Goal: Information Seeking & Learning: Learn about a topic

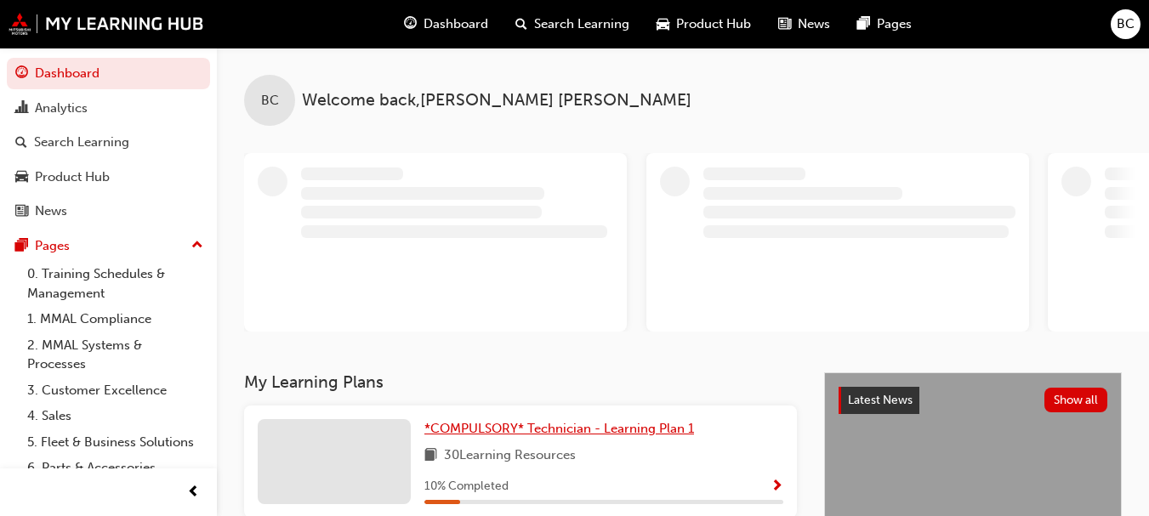
click at [584, 435] on span "*COMPULSORY* Technician - Learning Plan 1" at bounding box center [559, 428] width 270 height 15
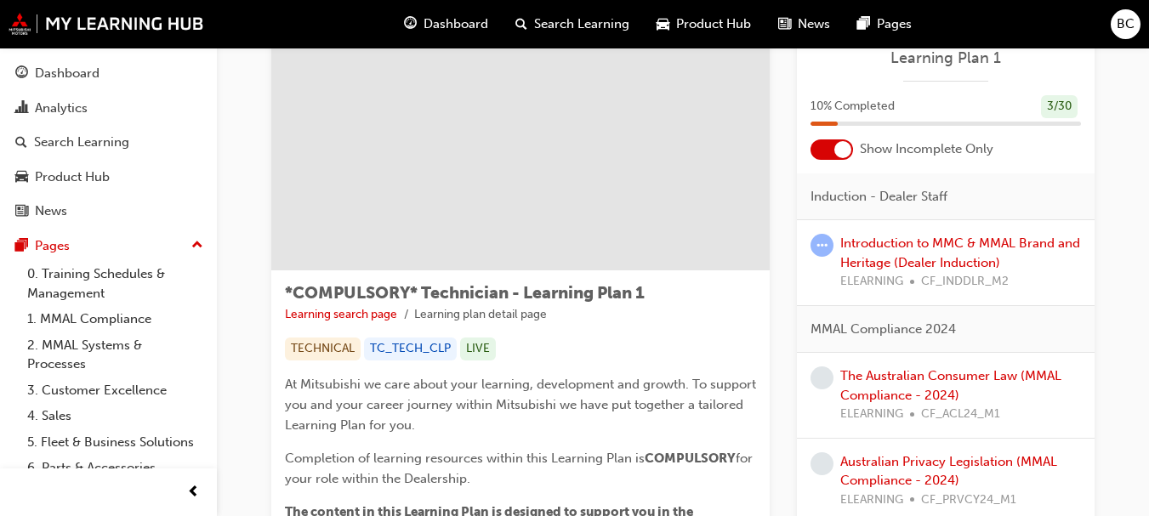
scroll to position [61, 0]
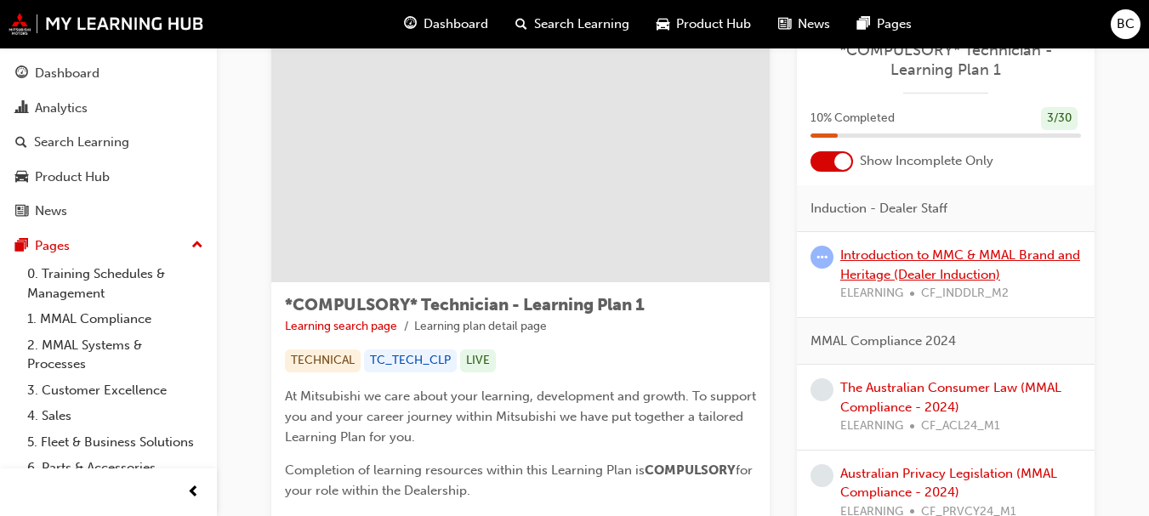
click at [986, 256] on link "Introduction to MMC & MMAL Brand and Heritage (Dealer Induction)" at bounding box center [960, 264] width 240 height 35
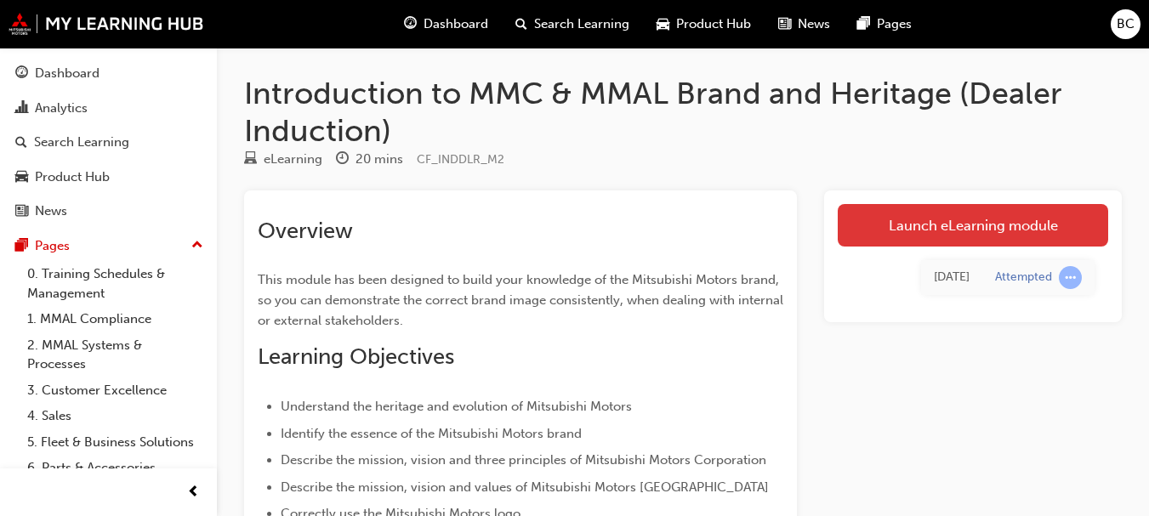
click at [1081, 218] on link "Launch eLearning module" at bounding box center [973, 225] width 270 height 43
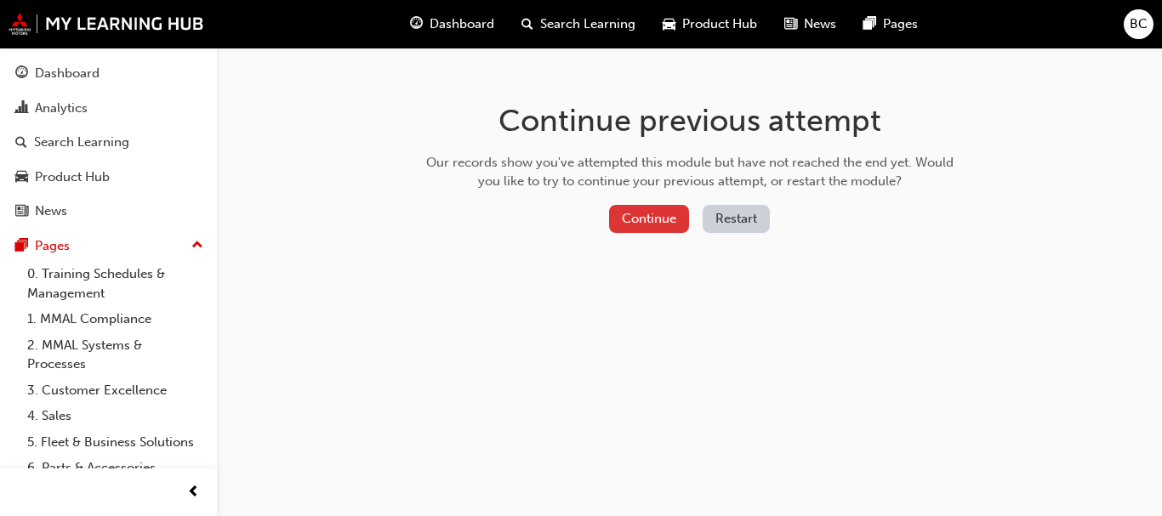
click at [678, 215] on button "Continue" at bounding box center [649, 219] width 80 height 28
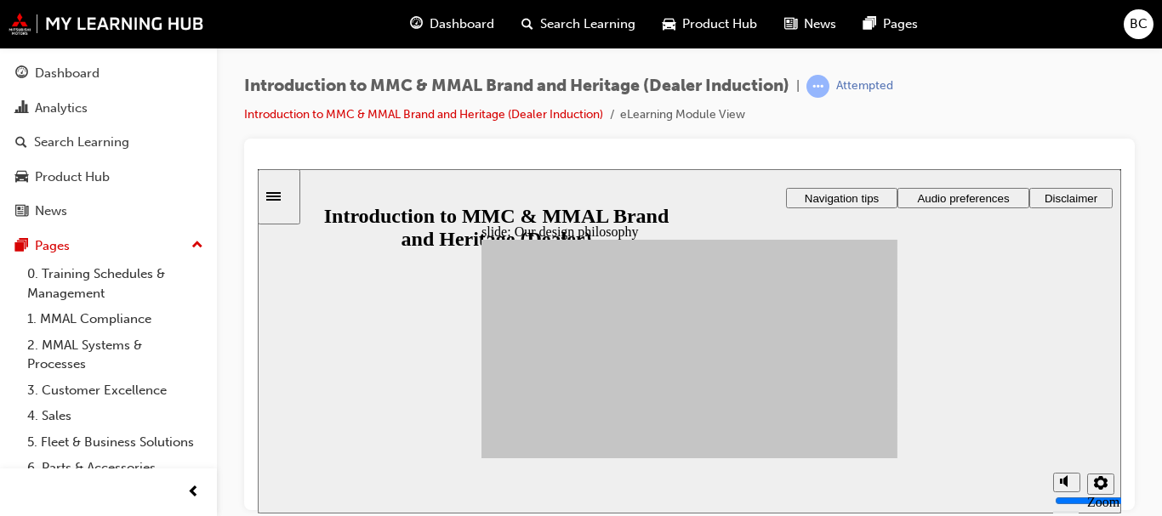
drag, startPoint x: 632, startPoint y: 412, endPoint x: 810, endPoint y: 321, distance: 199.7
drag, startPoint x: 526, startPoint y: 371, endPoint x: 801, endPoint y: 328, distance: 278.0
drag, startPoint x: 532, startPoint y: 372, endPoint x: 734, endPoint y: 349, distance: 203.7
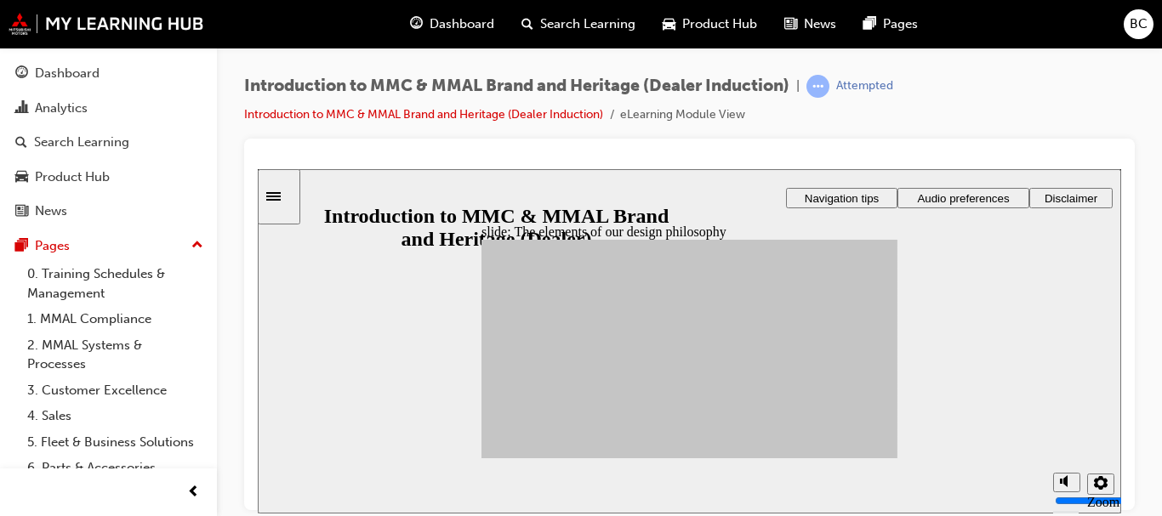
drag, startPoint x: 544, startPoint y: 346, endPoint x: 801, endPoint y: 389, distance: 260.3
drag, startPoint x: 568, startPoint y: 362, endPoint x: 730, endPoint y: 337, distance: 163.6
drag, startPoint x: 590, startPoint y: 346, endPoint x: 743, endPoint y: 351, distance: 153.2
drag, startPoint x: 640, startPoint y: 338, endPoint x: 804, endPoint y: 342, distance: 164.2
drag, startPoint x: 643, startPoint y: 377, endPoint x: 734, endPoint y: 351, distance: 94.5
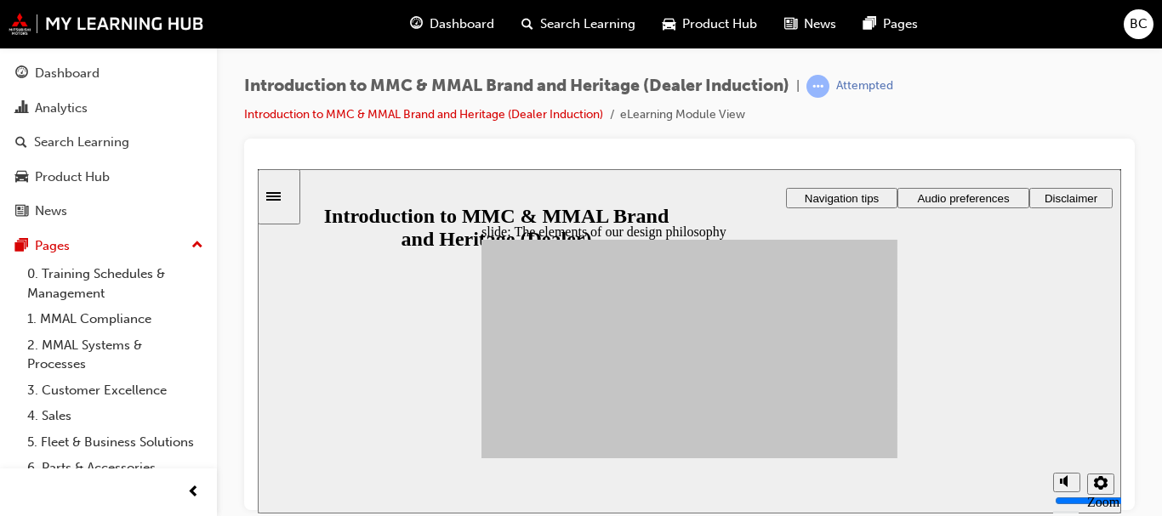
drag, startPoint x: 585, startPoint y: 387, endPoint x: 683, endPoint y: 361, distance: 101.1
drag, startPoint x: 683, startPoint y: 361, endPoint x: 732, endPoint y: 345, distance: 51.9
drag, startPoint x: 732, startPoint y: 345, endPoint x: 612, endPoint y: 387, distance: 126.9
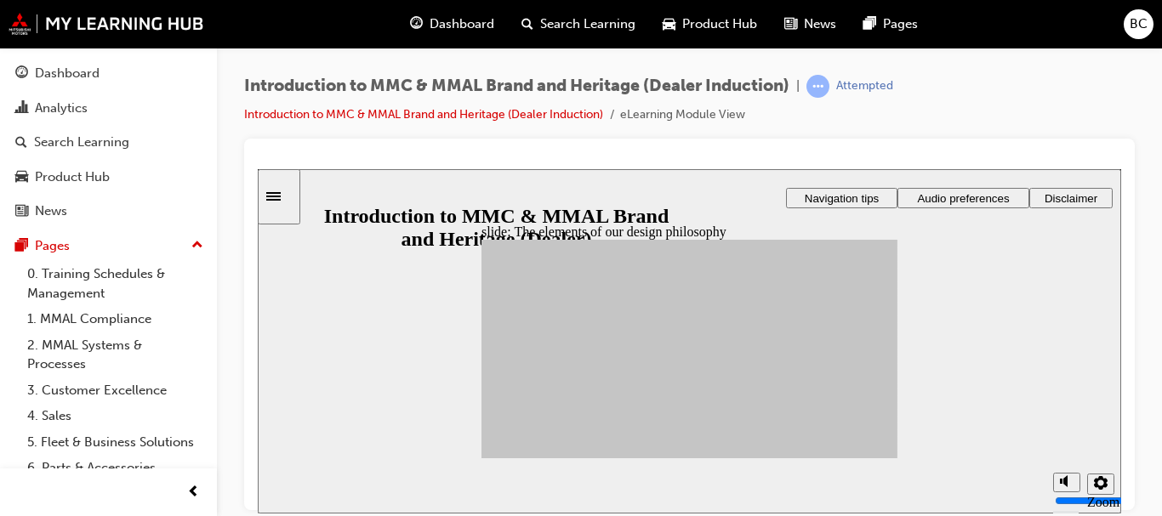
drag, startPoint x: 586, startPoint y: 386, endPoint x: 732, endPoint y: 350, distance: 150.8
drag, startPoint x: 583, startPoint y: 385, endPoint x: 800, endPoint y: 330, distance: 223.8
drag, startPoint x: 523, startPoint y: 399, endPoint x: 803, endPoint y: 382, distance: 280.3
drag, startPoint x: 572, startPoint y: 407, endPoint x: 730, endPoint y: 349, distance: 167.9
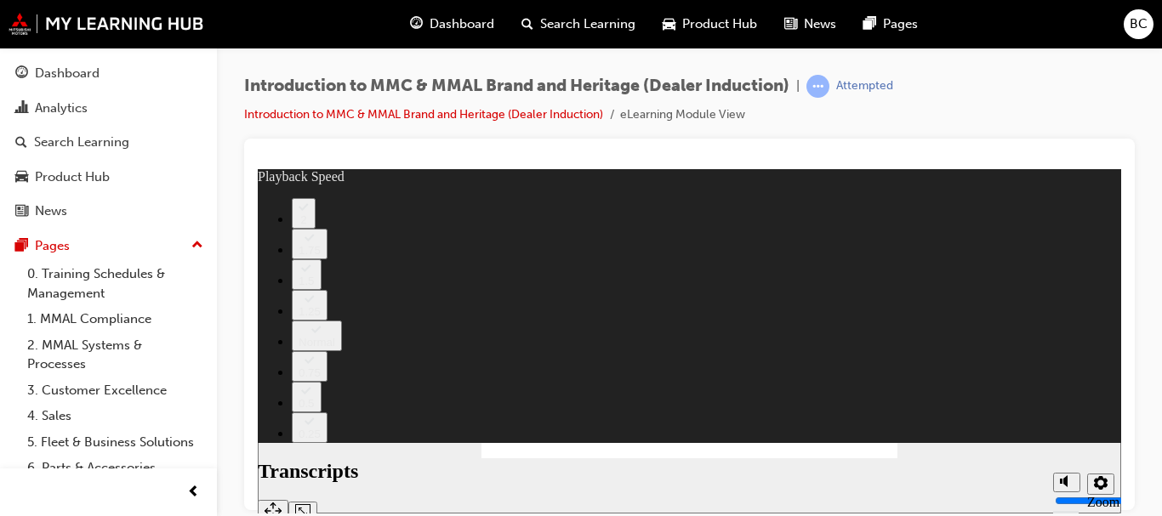
type input "0"
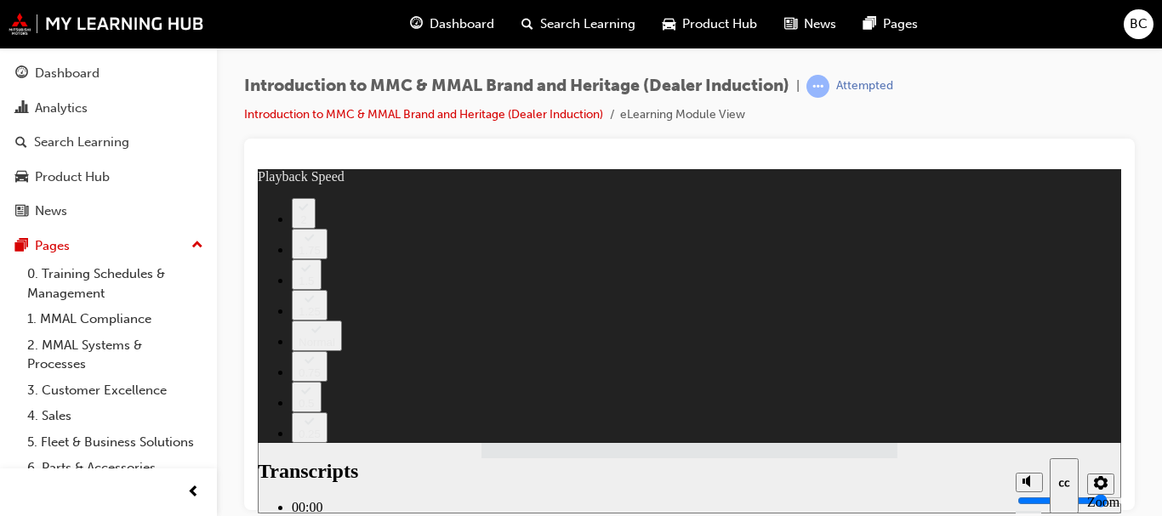
type input "112"
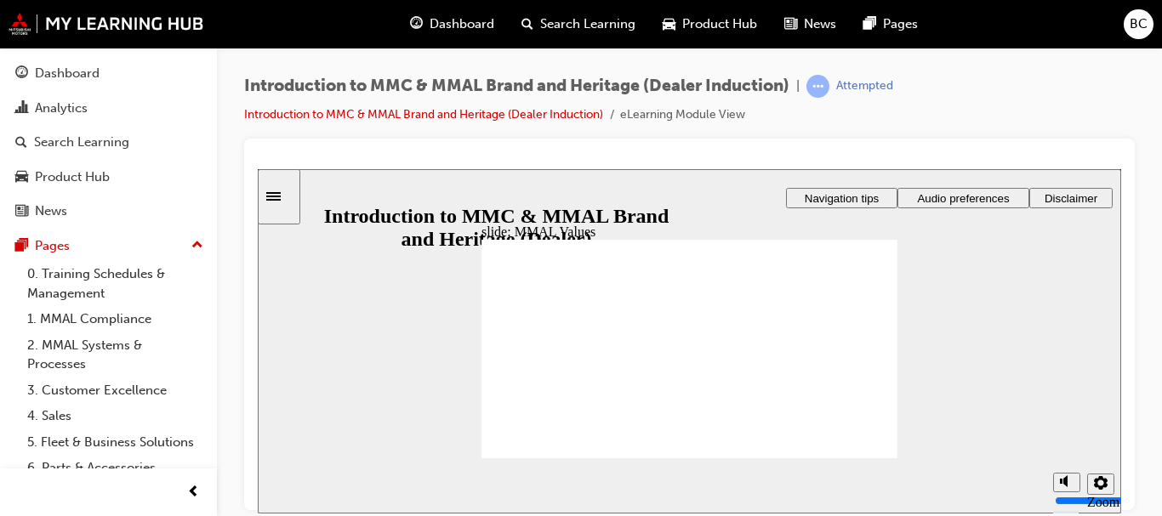
drag, startPoint x: 730, startPoint y: 338, endPoint x: 605, endPoint y: 361, distance: 127.1
drag, startPoint x: 657, startPoint y: 334, endPoint x: 786, endPoint y: 359, distance: 130.8
drag, startPoint x: 852, startPoint y: 338, endPoint x: 719, endPoint y: 370, distance: 136.3
drag, startPoint x: 538, startPoint y: 336, endPoint x: 657, endPoint y: 355, distance: 119.8
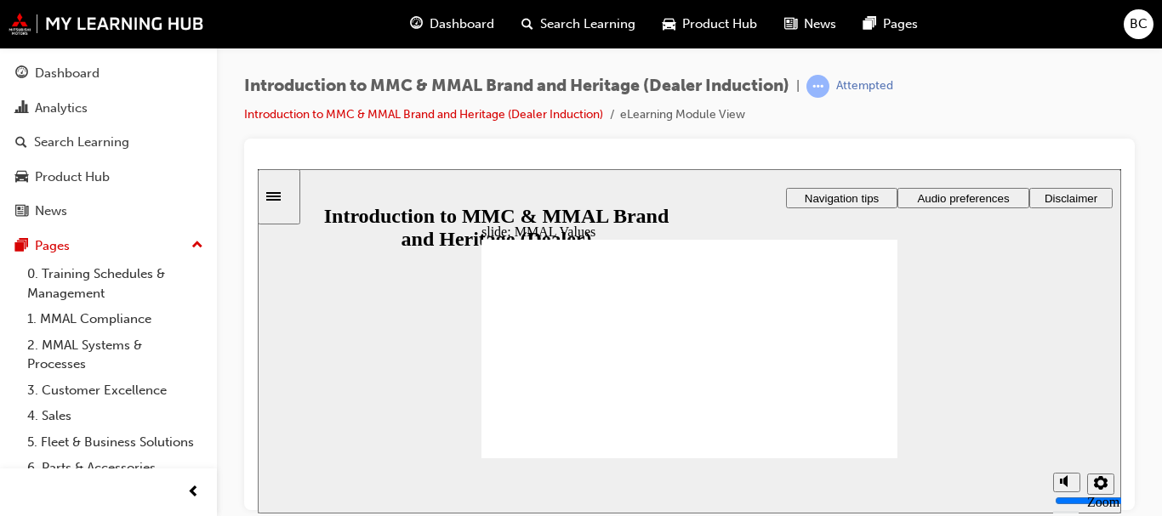
drag, startPoint x: 583, startPoint y: 333, endPoint x: 525, endPoint y: 356, distance: 63.0
drag, startPoint x: 793, startPoint y: 335, endPoint x: 858, endPoint y: 357, distance: 69.1
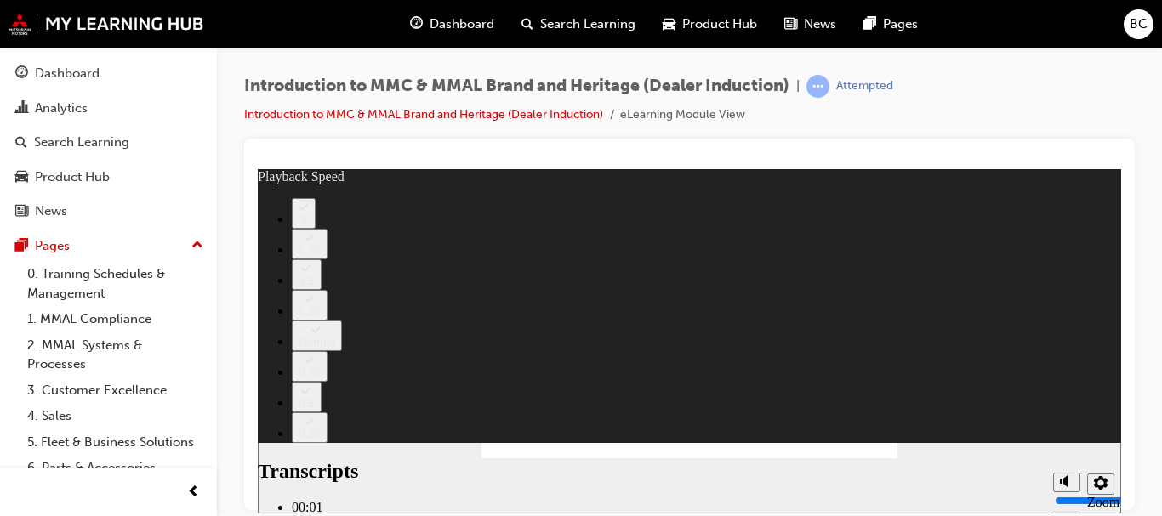
type input "0"
type input "120"
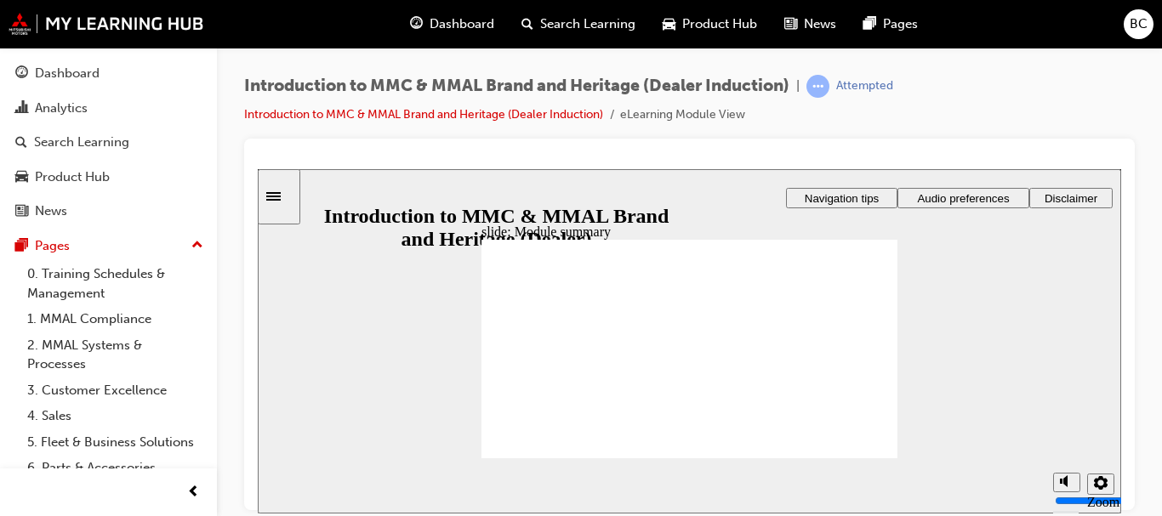
checkbox input "true"
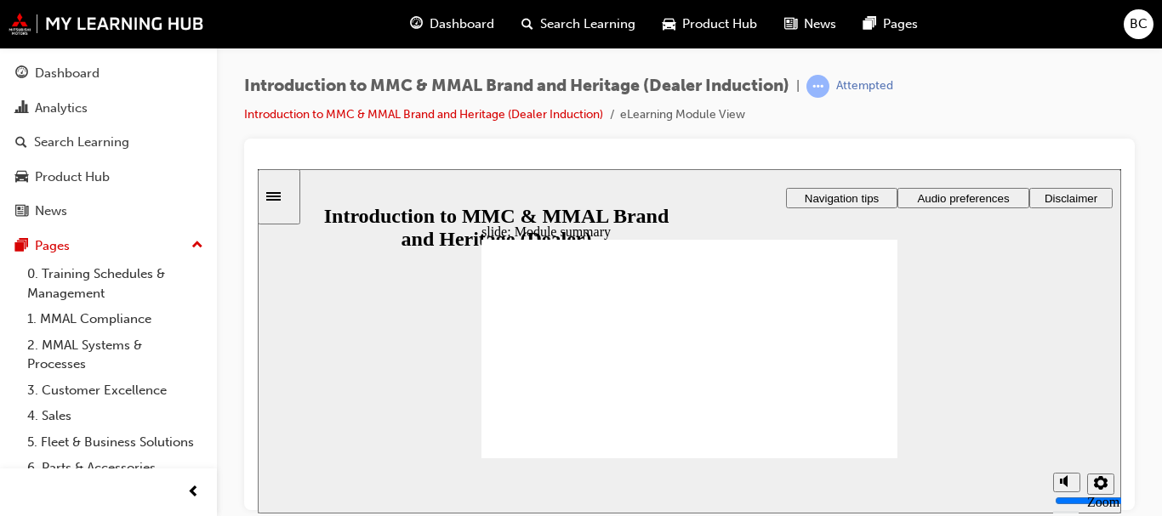
checkbox input "true"
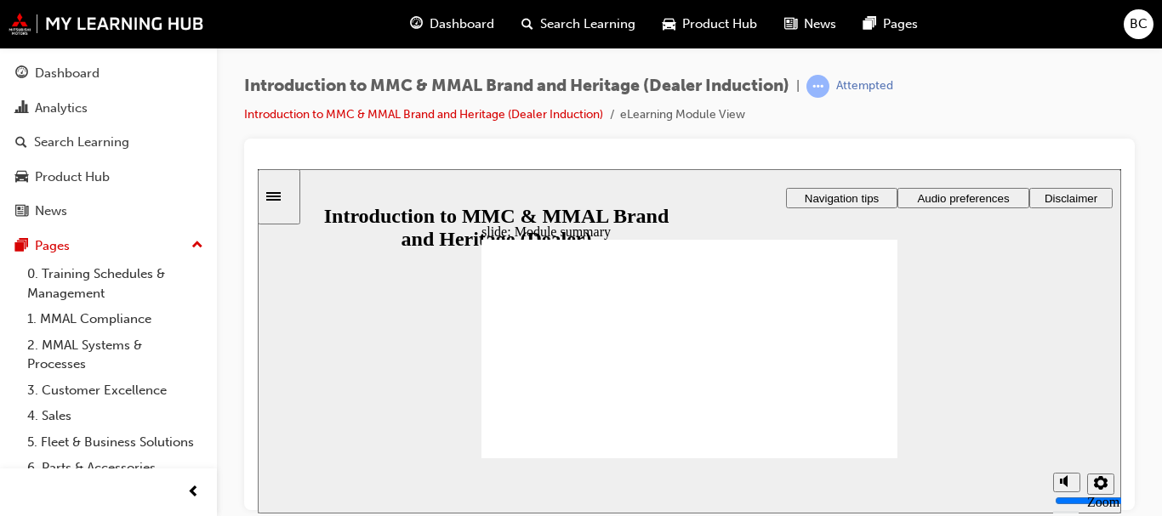
checkbox input "true"
radio input "true"
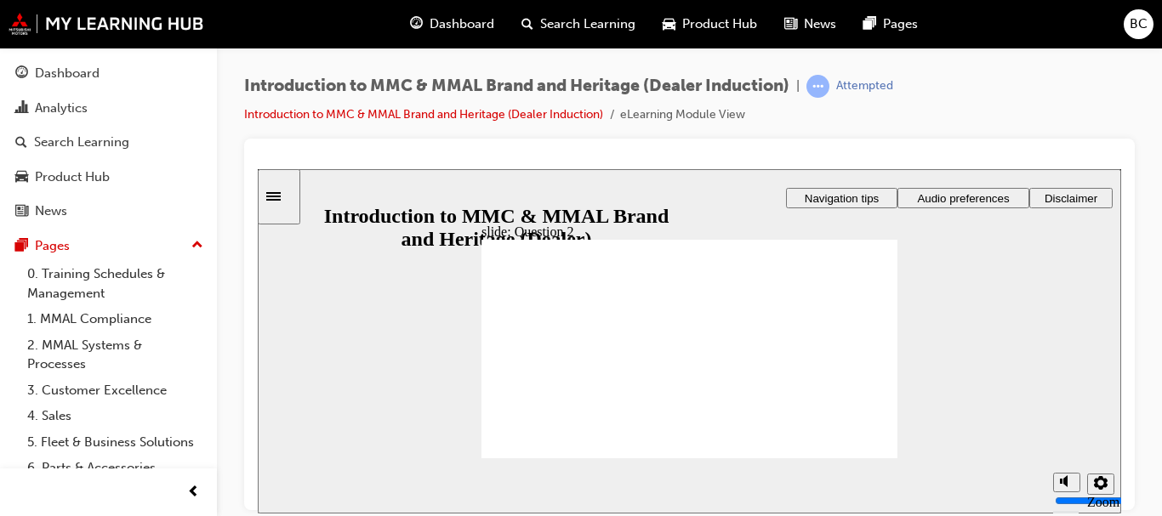
radio input "true"
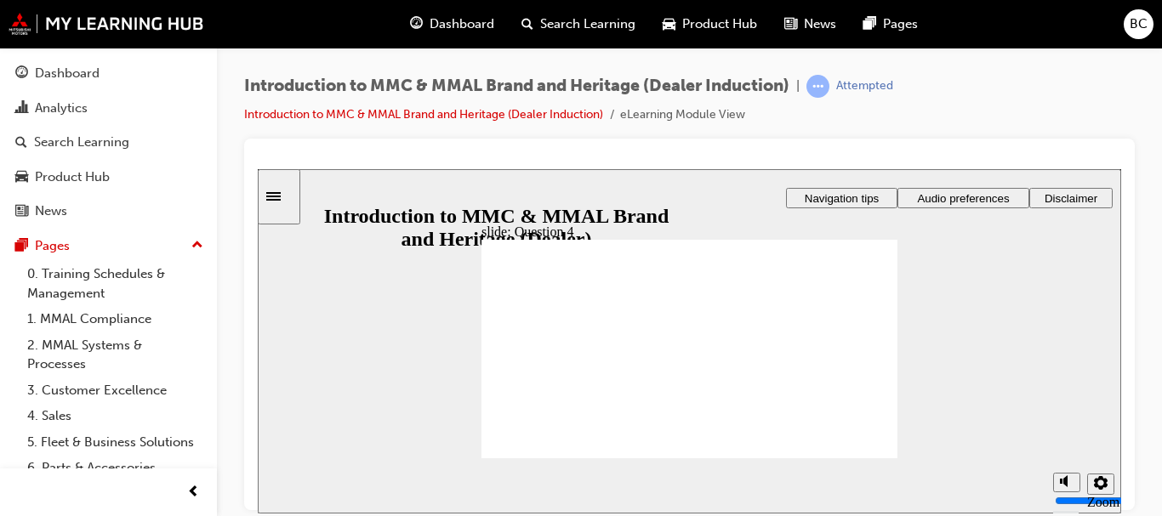
checkbox input "true"
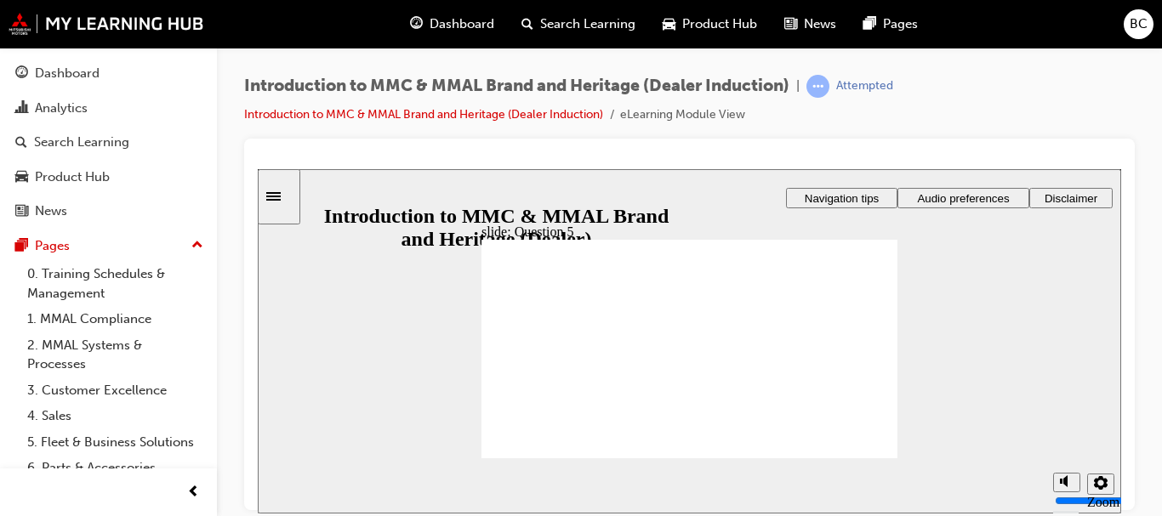
checkbox input "true"
radio input "true"
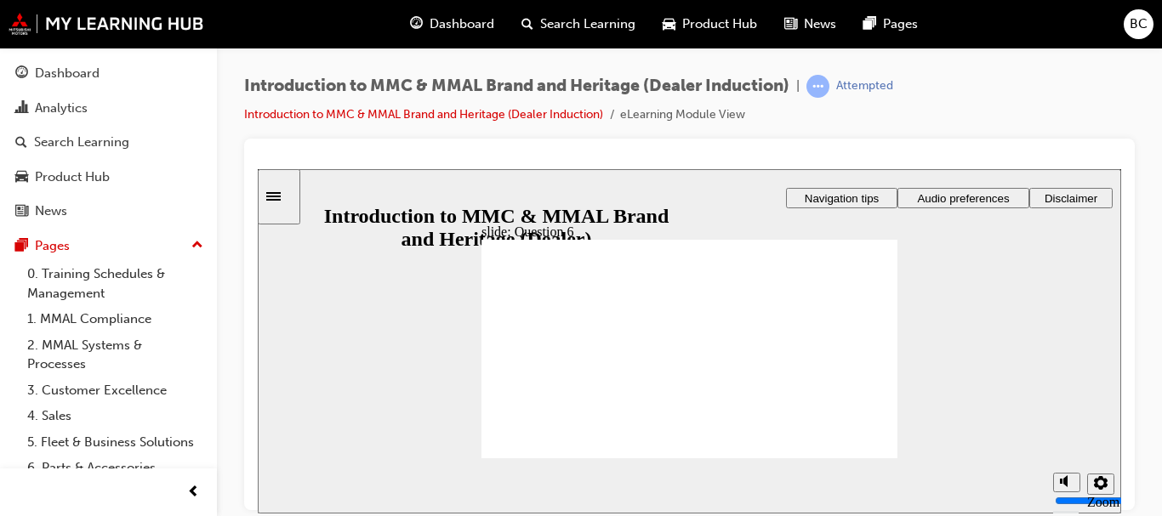
click at [291, 190] on div "Sidebar Toggle" at bounding box center [278, 196] width 29 height 13
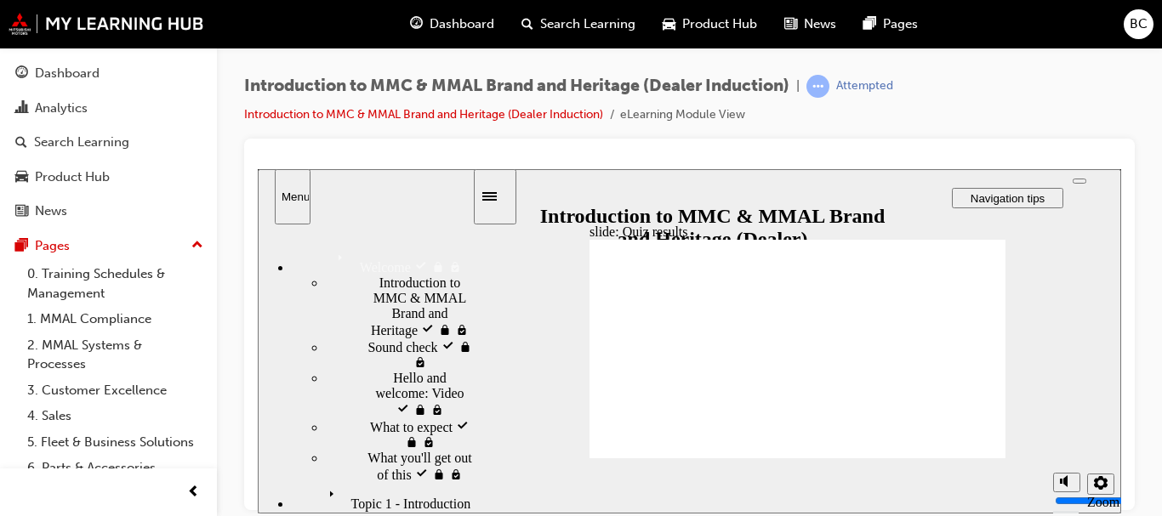
drag, startPoint x: 463, startPoint y: 286, endPoint x: 469, endPoint y: 309, distance: 23.7
click at [469, 309] on div "Welcome Welcome Introduction to MMC & MMAL Brand and Heritage visited Introduct…" at bounding box center [365, 367] width 214 height 287
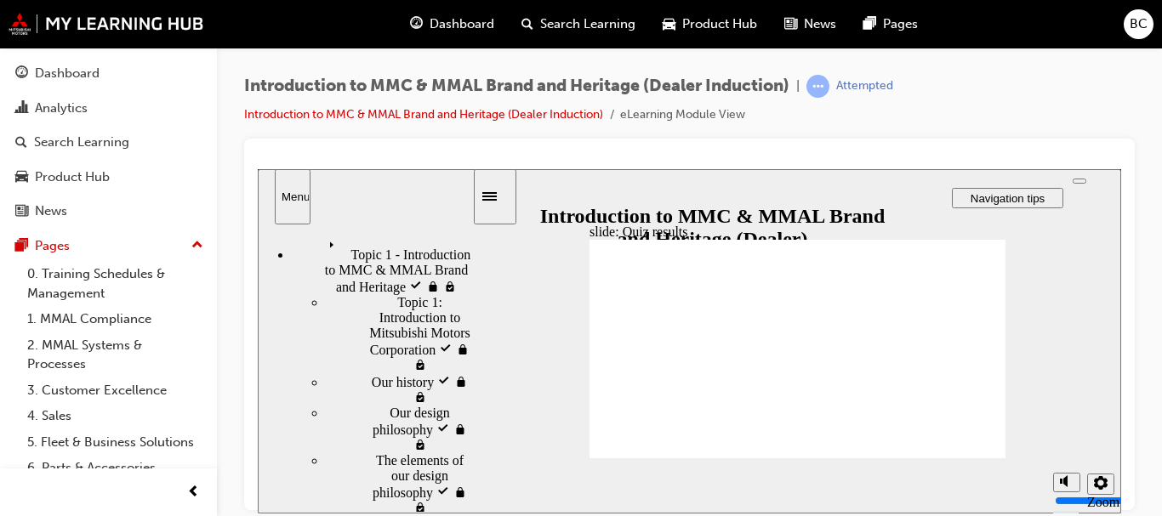
drag, startPoint x: 469, startPoint y: 309, endPoint x: 471, endPoint y: 421, distance: 112.3
click at [471, 343] on div "sidebar" at bounding box center [365, 288] width 214 height 109
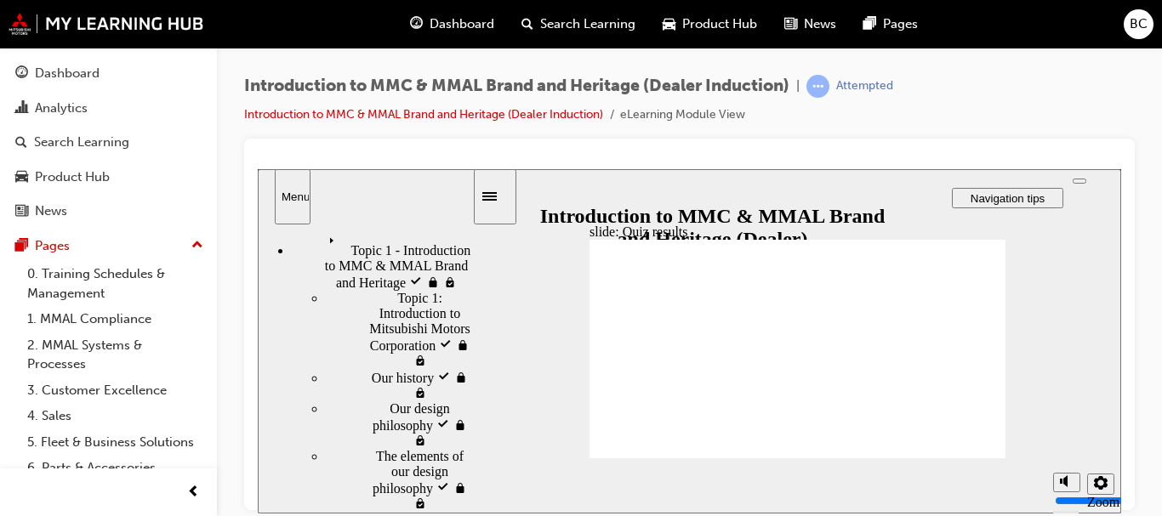
radio input "true"
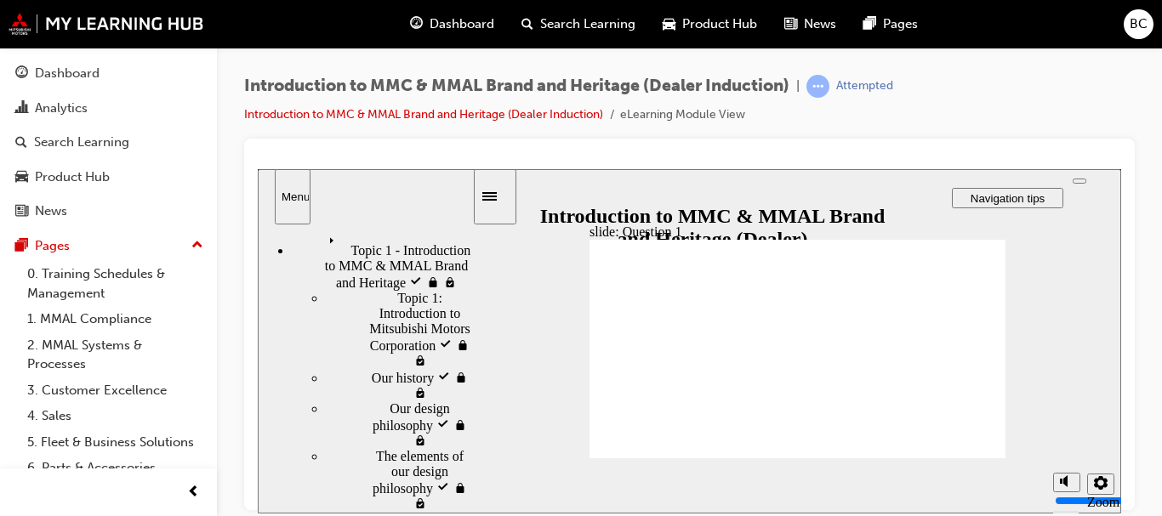
radio input "true"
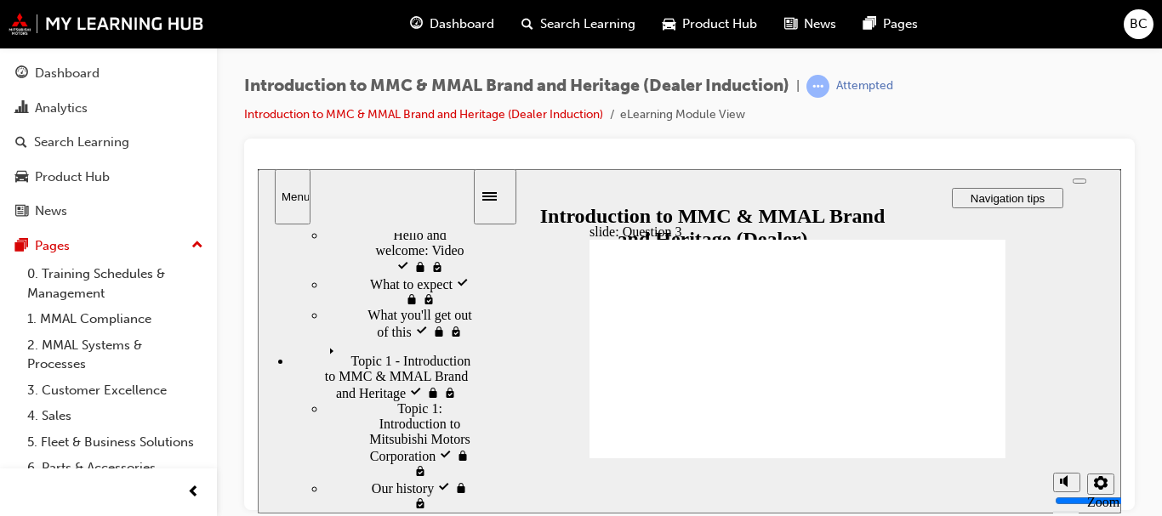
drag, startPoint x: 465, startPoint y: 367, endPoint x: 466, endPoint y: 309, distance: 58.7
click at [466, 309] on div "sidebar" at bounding box center [365, 295] width 214 height 122
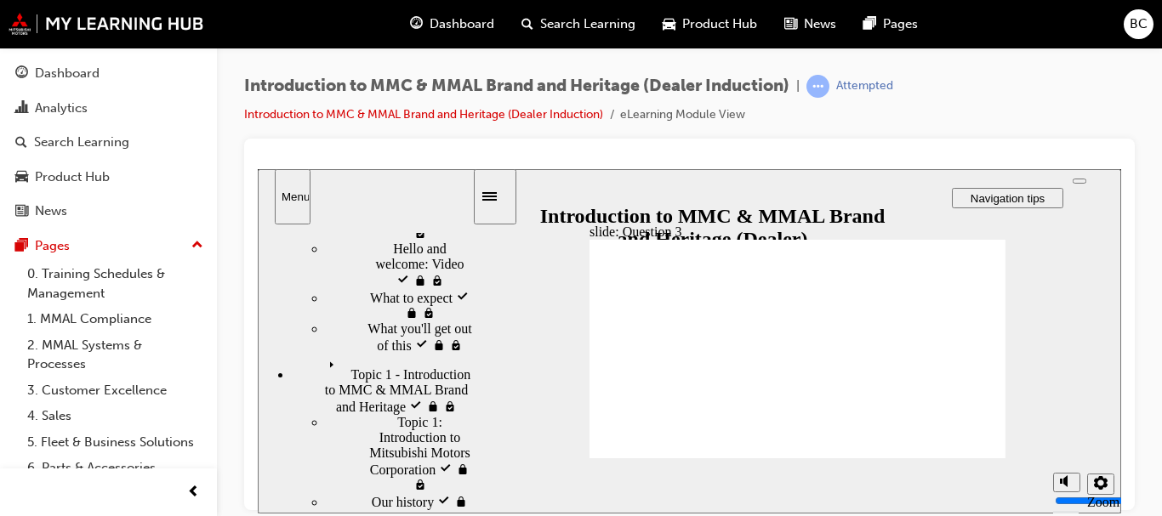
click at [362, 399] on span "Topic 1 - Introduction to MMC & MMAL Brand and Heritage visited" at bounding box center [397, 376] width 150 height 46
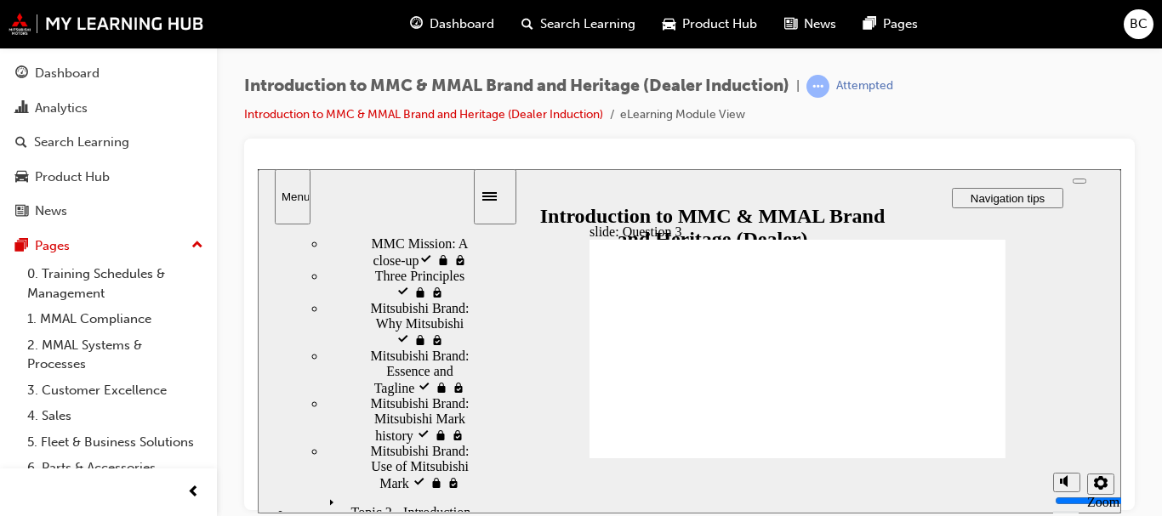
scroll to position [708, 0]
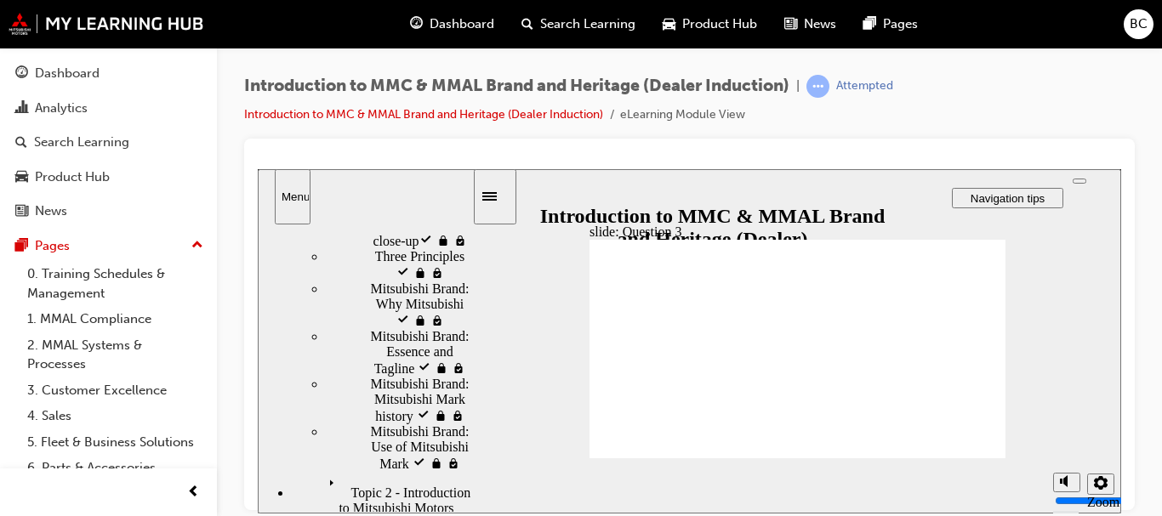
drag, startPoint x: 463, startPoint y: 274, endPoint x: 469, endPoint y: 402, distance: 128.5
click at [469, 290] on div "sidebar" at bounding box center [365, 262] width 214 height 56
click at [402, 279] on span "Three Principles visited" at bounding box center [423, 263] width 97 height 31
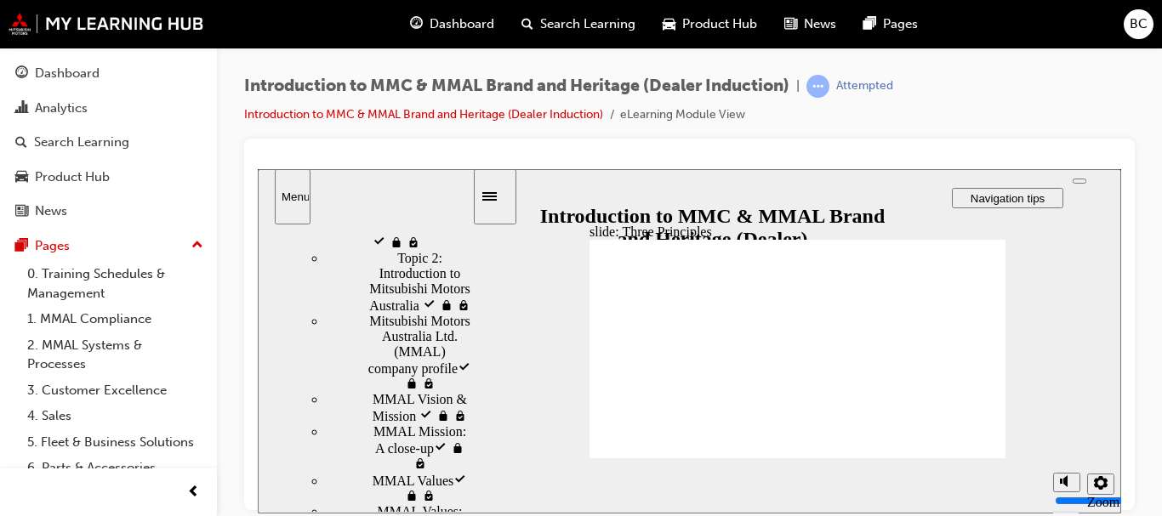
drag, startPoint x: 469, startPoint y: 424, endPoint x: 487, endPoint y: 537, distance: 114.5
click at [487, 513] on html "​50%​ slide: Three Principles SHOKI HOKO Corporate Responsibility to Society Li…" at bounding box center [689, 340] width 863 height 344
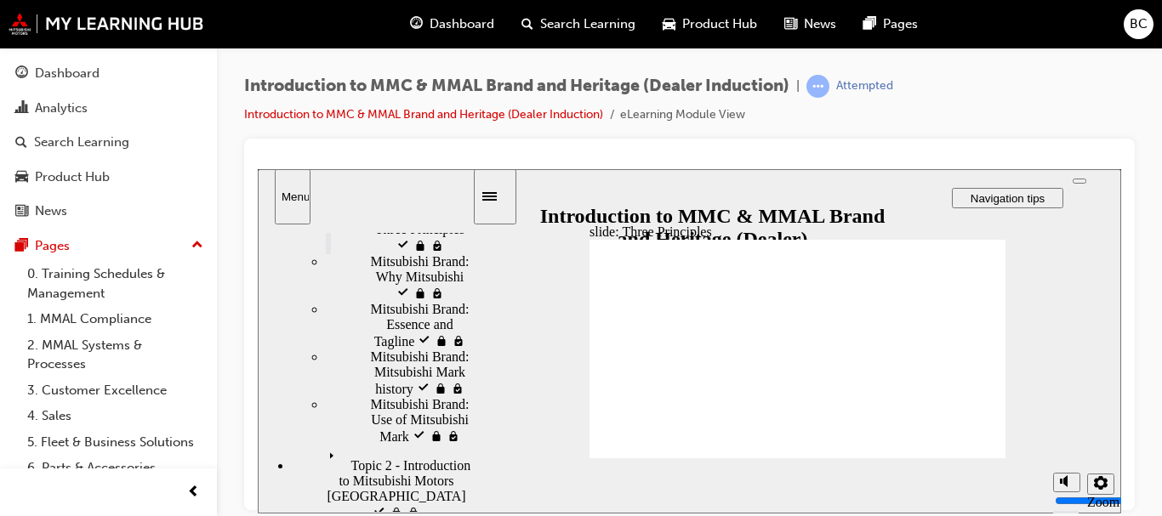
scroll to position [1006, 0]
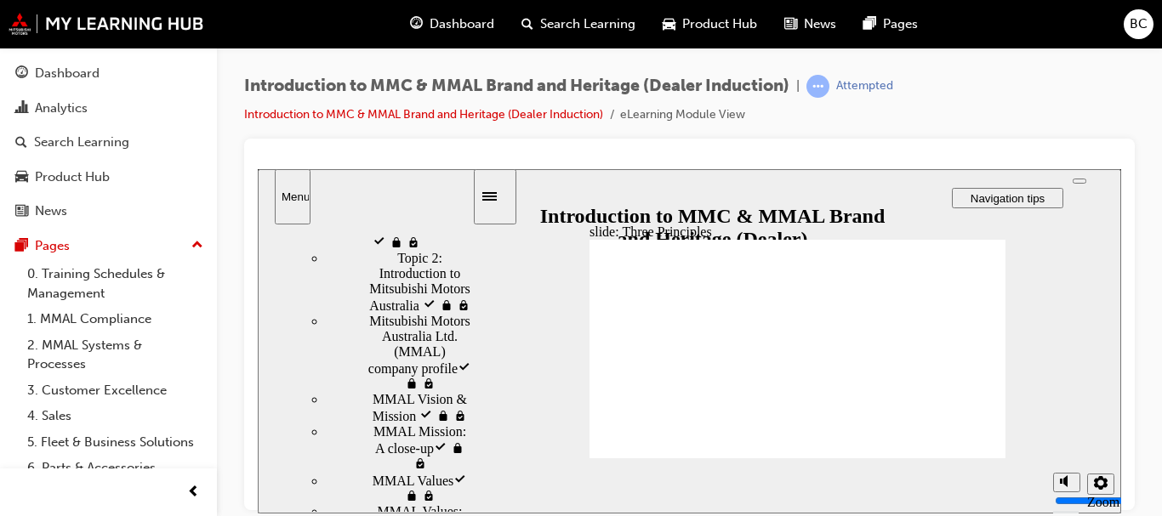
click at [369, 509] on nav "Welcome Welcome Introduction to MMC & MMAL Brand and Heritage visited Introduct…" at bounding box center [365, 371] width 214 height 279
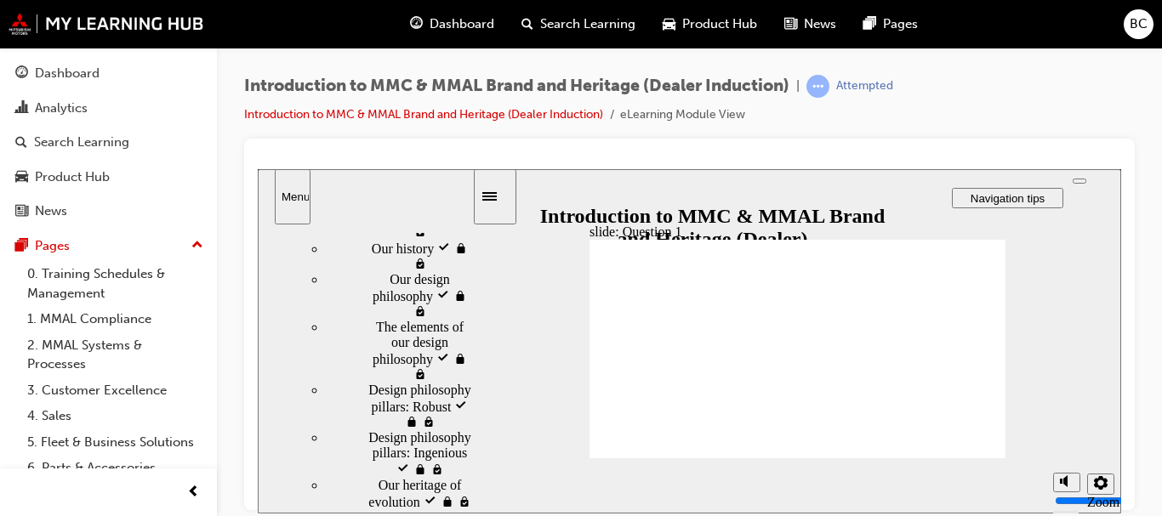
radio input "true"
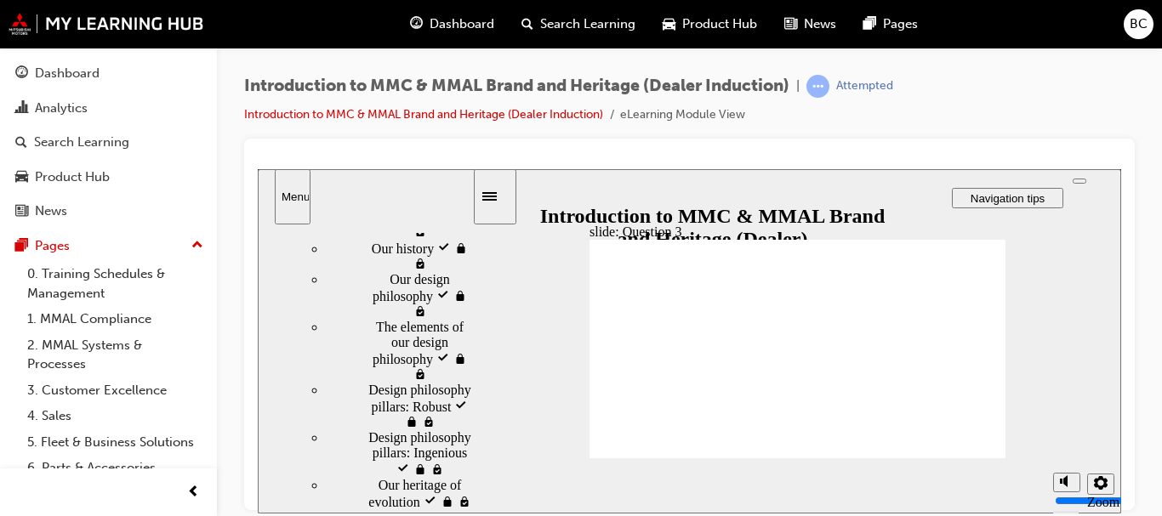
radio input "true"
click at [465, 429] on div "Welcome Welcome Introduction to MMC & MMAL Brand and Heritage visited Introduct…" at bounding box center [365, 367] width 214 height 287
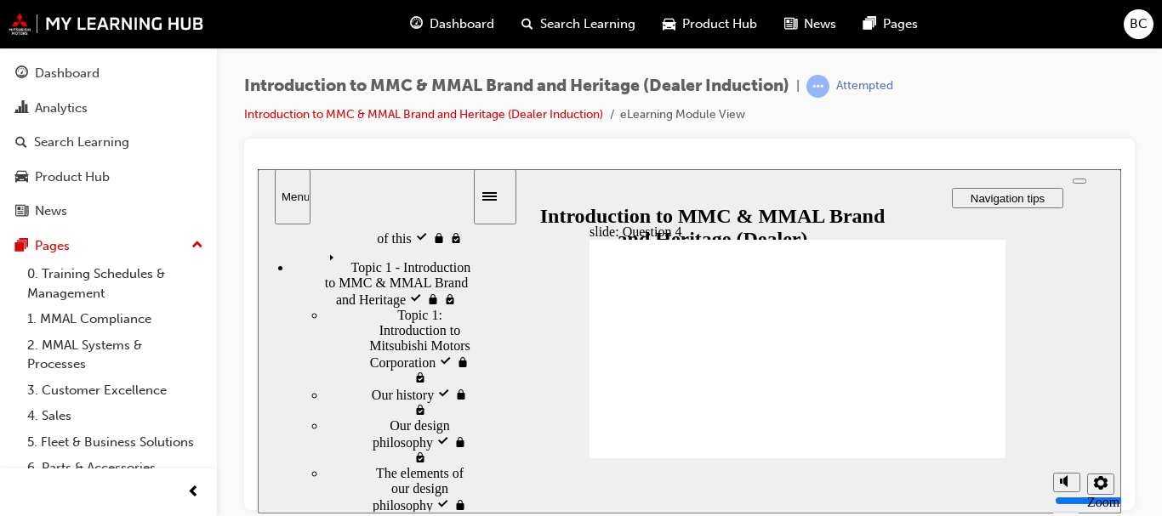
scroll to position [254, 0]
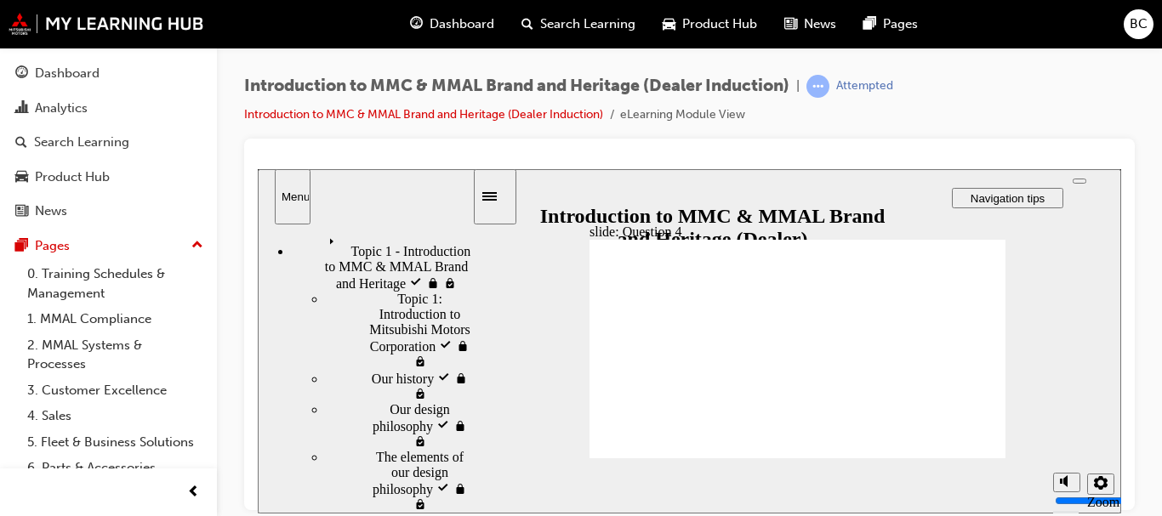
drag, startPoint x: 465, startPoint y: 429, endPoint x: 487, endPoint y: 376, distance: 57.2
click at [487, 376] on div "slide: Question 4 Rectangle 1 That’s not quite right. You may want to review th…" at bounding box center [689, 340] width 863 height 344
click at [433, 274] on span "Topic 1 - Introduction to MMC & MMAL Brand and Heritage visited" at bounding box center [397, 251] width 150 height 46
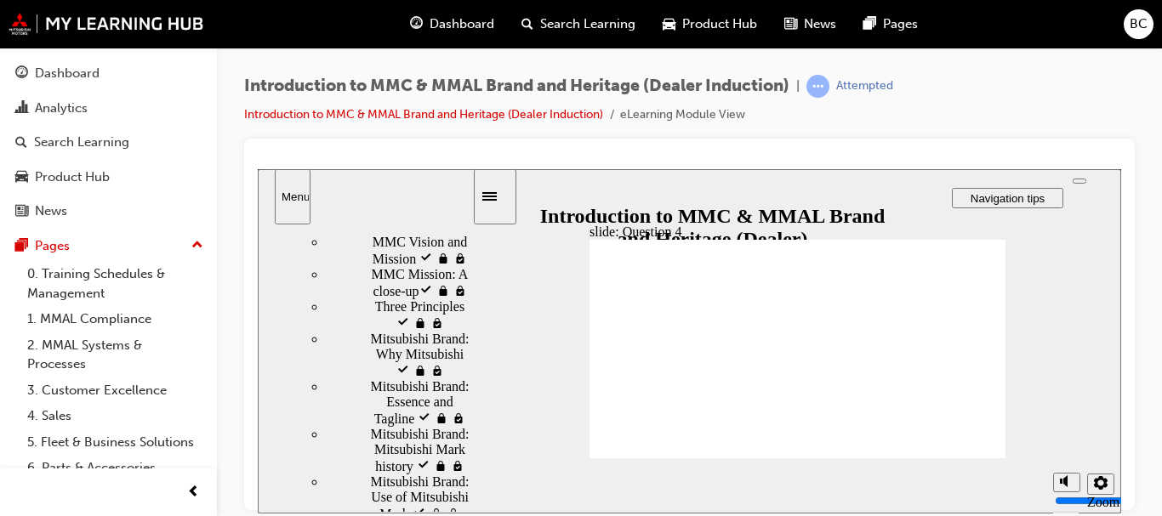
drag, startPoint x: 469, startPoint y: 324, endPoint x: 479, endPoint y: 416, distance: 92.4
click at [479, 416] on div "slide: Question 4 Rectangle 1 That’s not quite right. You may want to review th…" at bounding box center [689, 340] width 863 height 344
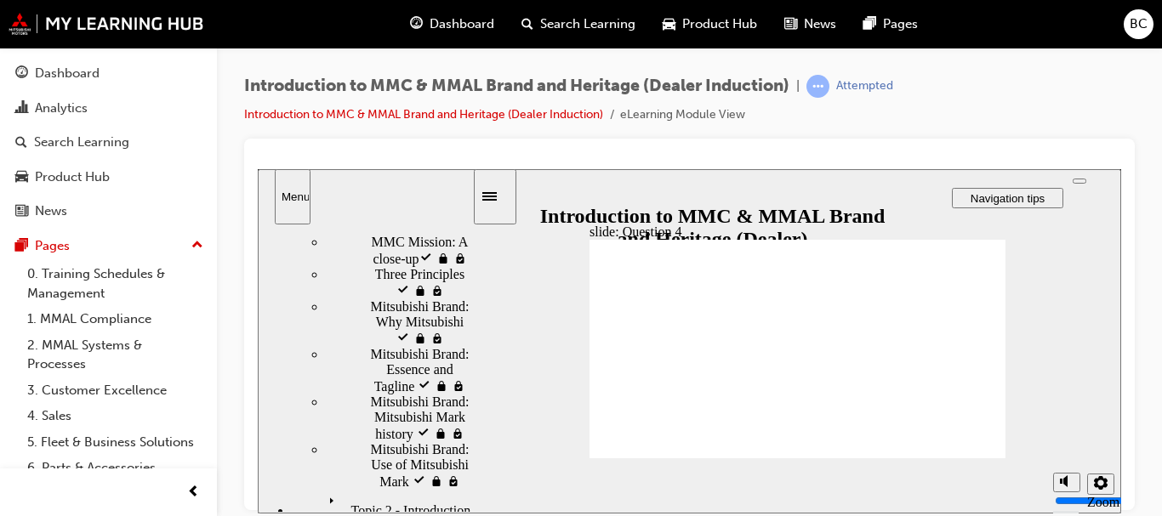
click at [429, 346] on div "Mitsubishi Brand: Why Mitsubishi visited Mitsubishi Brand: Why Mitsubishi" at bounding box center [399, 322] width 146 height 48
click at [388, 392] on span "Mitsubishi Brand: Essence and Tagline visited" at bounding box center [421, 369] width 102 height 46
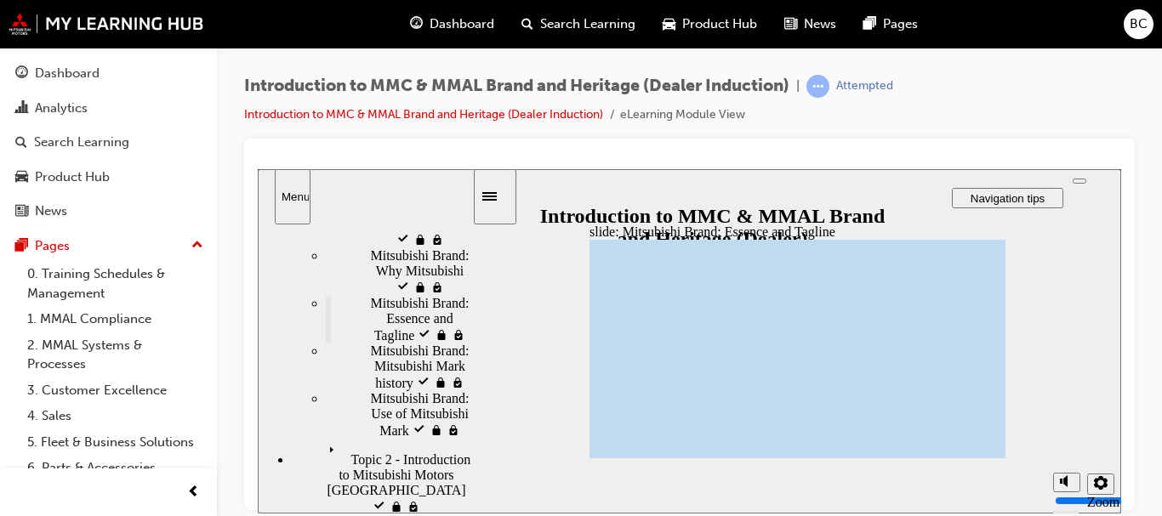
scroll to position [753, 0]
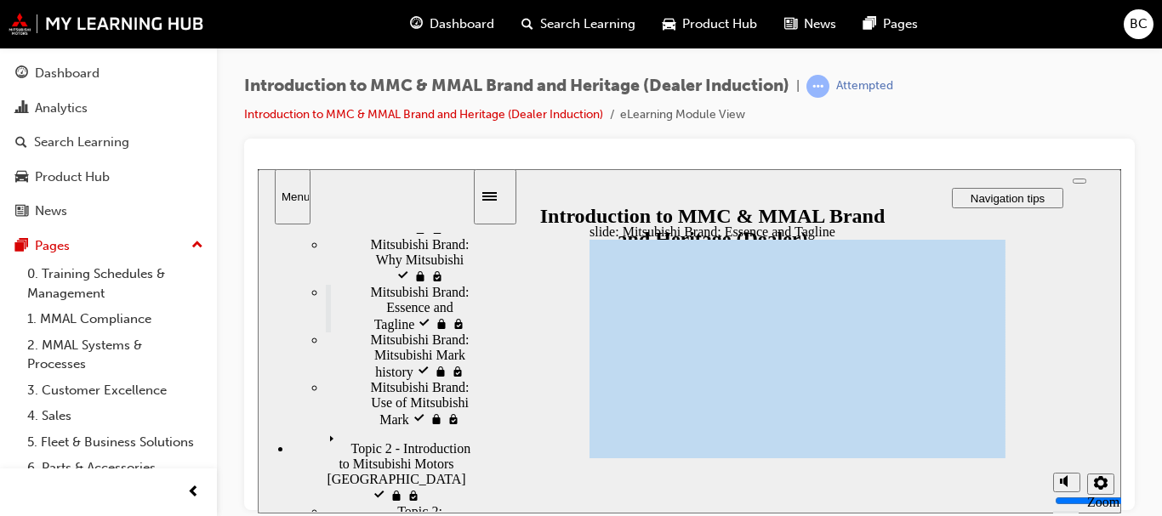
drag, startPoint x: 467, startPoint y: 412, endPoint x: 469, endPoint y: 427, distance: 15.4
click at [469, 290] on div "sidebar" at bounding box center [365, 262] width 214 height 56
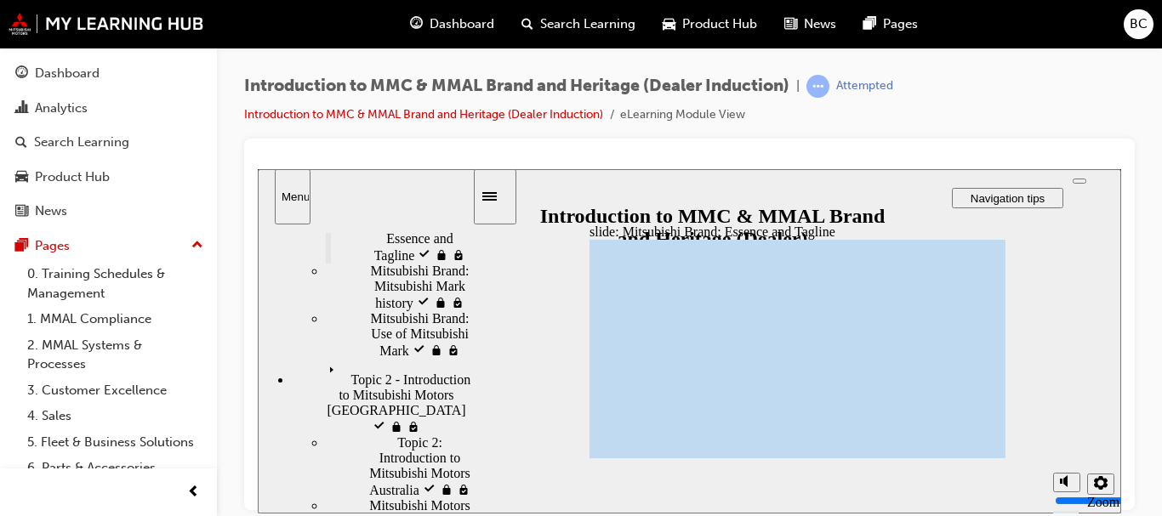
scroll to position [833, 0]
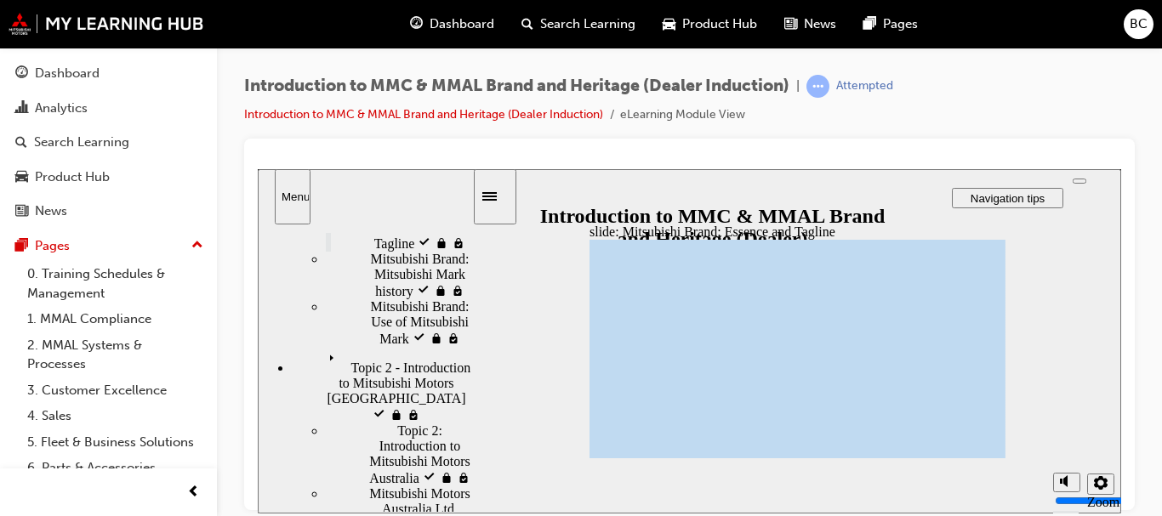
drag, startPoint x: 469, startPoint y: 427, endPoint x: 471, endPoint y: 446, distance: 19.7
click at [471, 290] on div "sidebar" at bounding box center [365, 262] width 214 height 56
click at [431, 346] on div "Mitsubishi Brand: Use of Mitsubishi Mark Mitsubishi Brand: Use of Mitsubishi Ma…" at bounding box center [399, 322] width 146 height 48
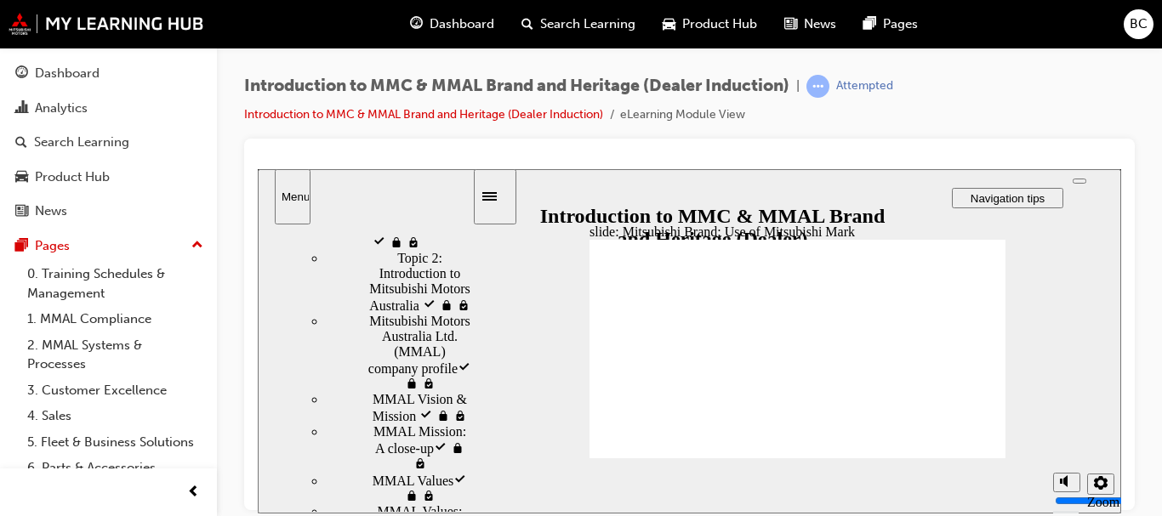
drag, startPoint x: 466, startPoint y: 429, endPoint x: 475, endPoint y: 526, distance: 96.6
click at [475, 513] on html "​50%​ slide: Mitsubishi Brand: Use of Mitsubishi Mark Rectangle 1 Rectangle 3 M…" at bounding box center [689, 340] width 863 height 344
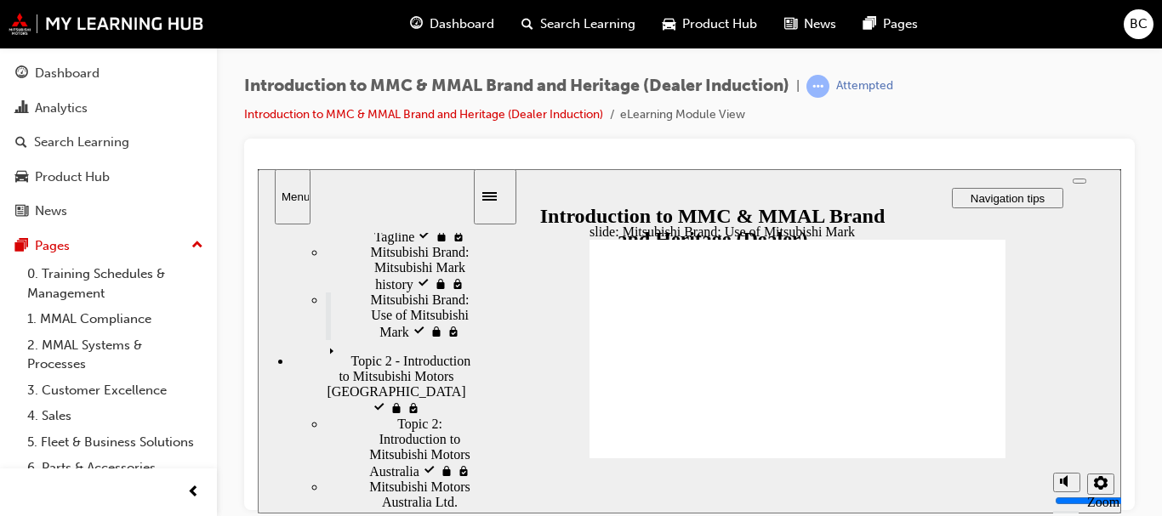
scroll to position [1006, 0]
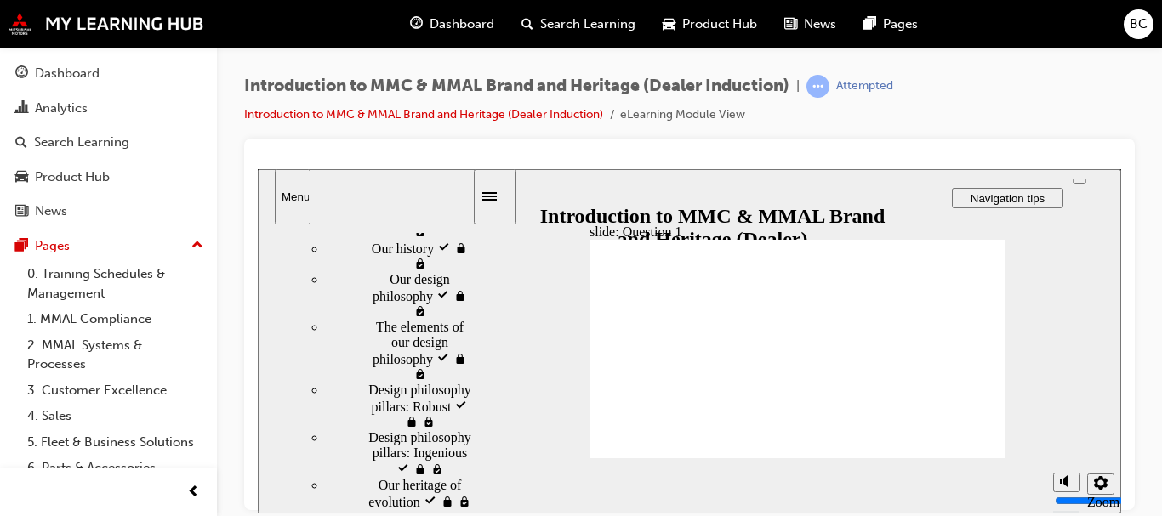
radio input "true"
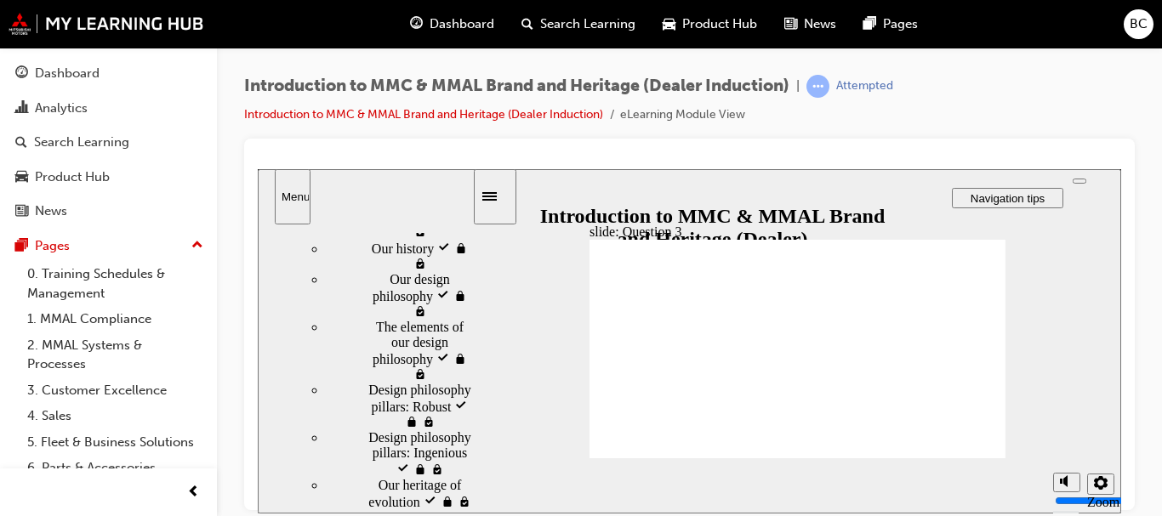
radio input "true"
checkbox input "true"
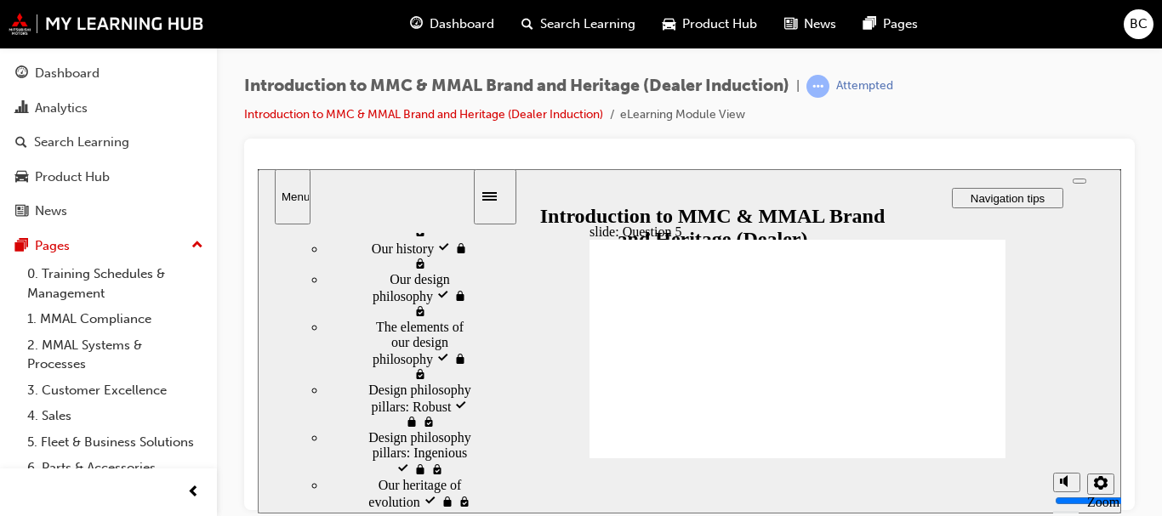
checkbox input "true"
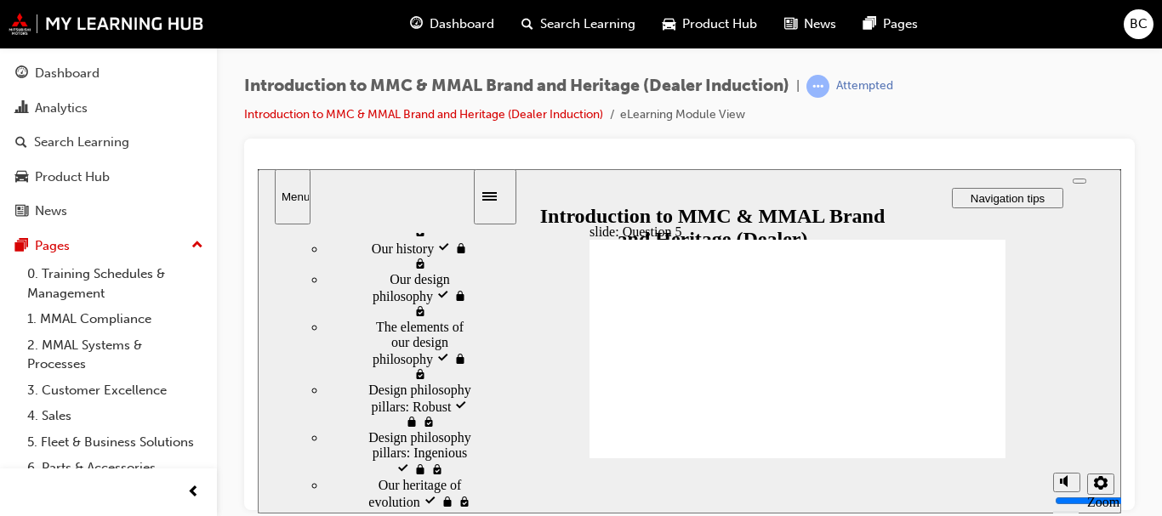
radio input "true"
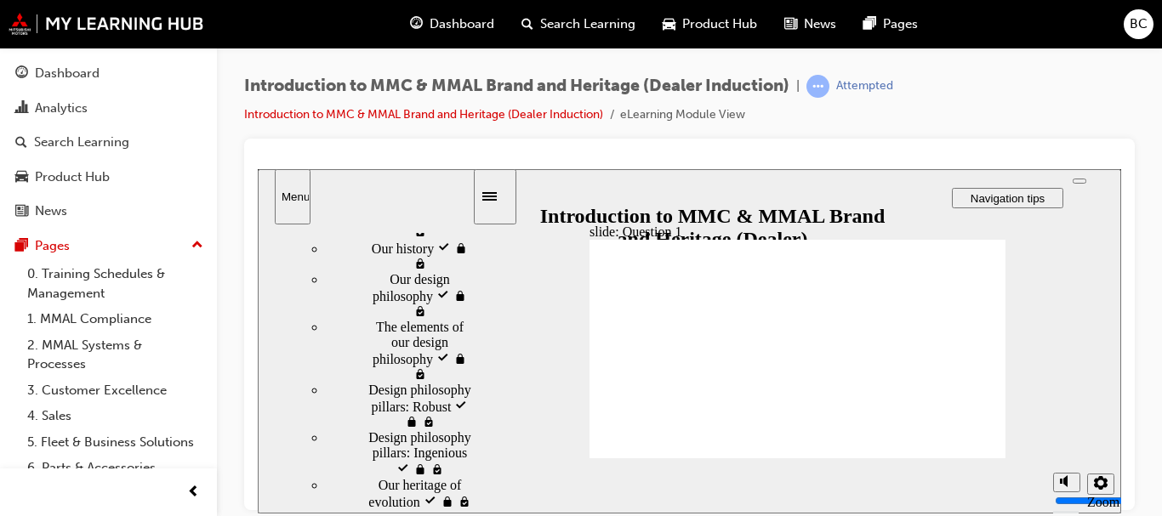
radio input "true"
click at [961, 458] on section "Playback Speed 2 1.75 1.5 1.25 0.75" at bounding box center [797, 485] width 647 height 55
radio input "true"
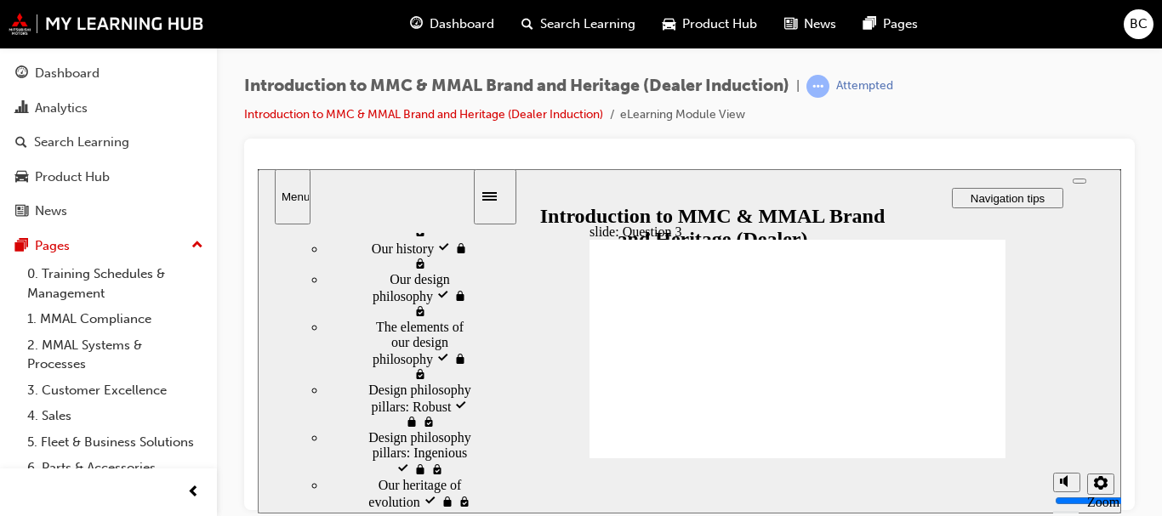
radio input "true"
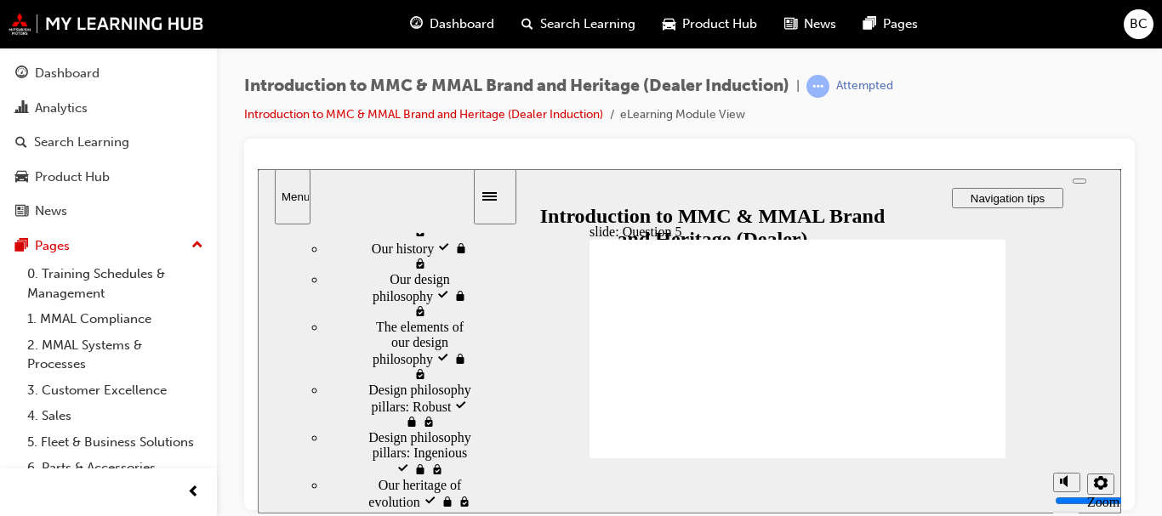
checkbox input "true"
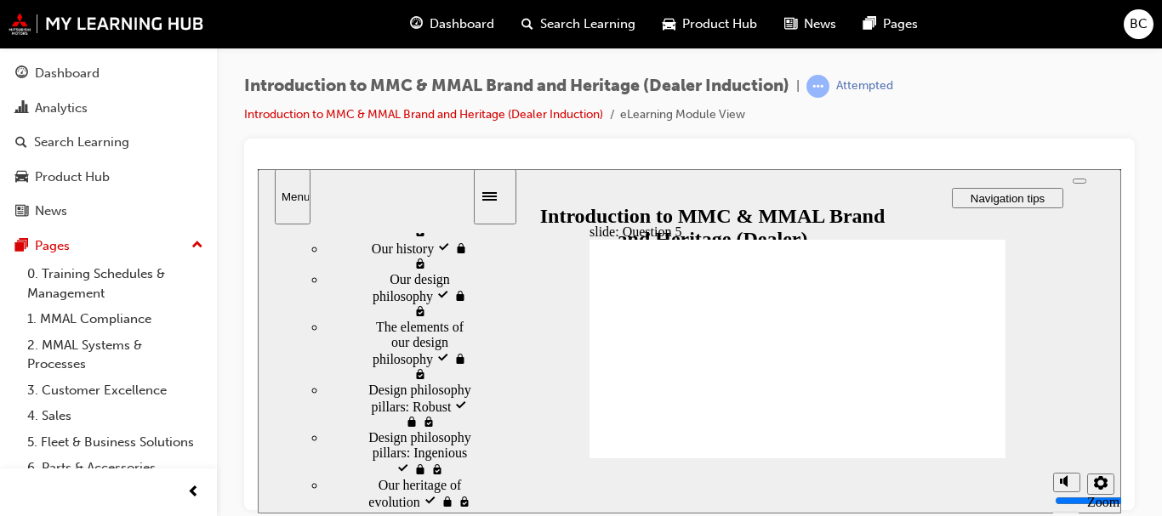
checkbox input "true"
radio input "true"
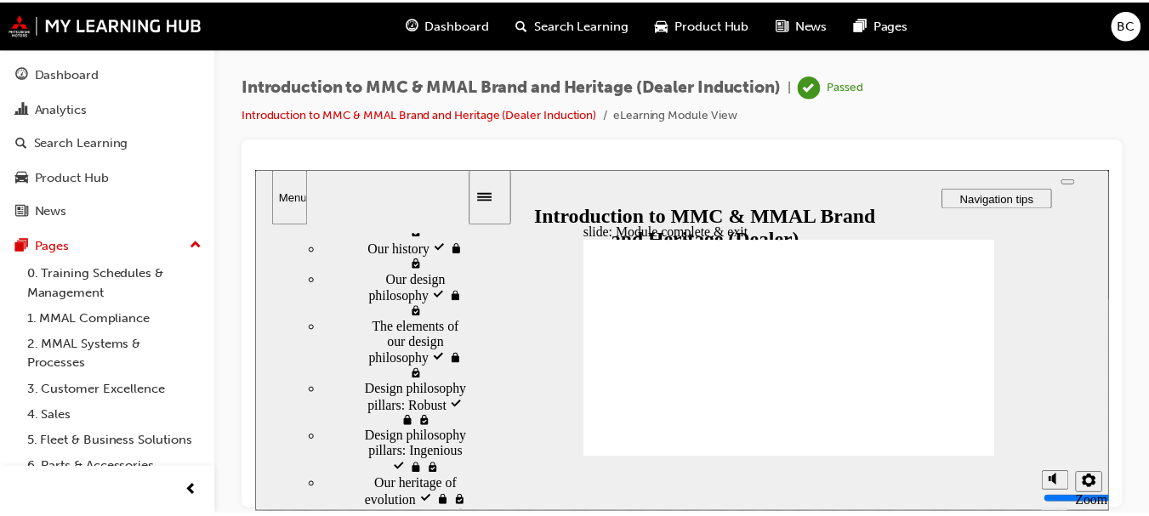
scroll to position [310, 0]
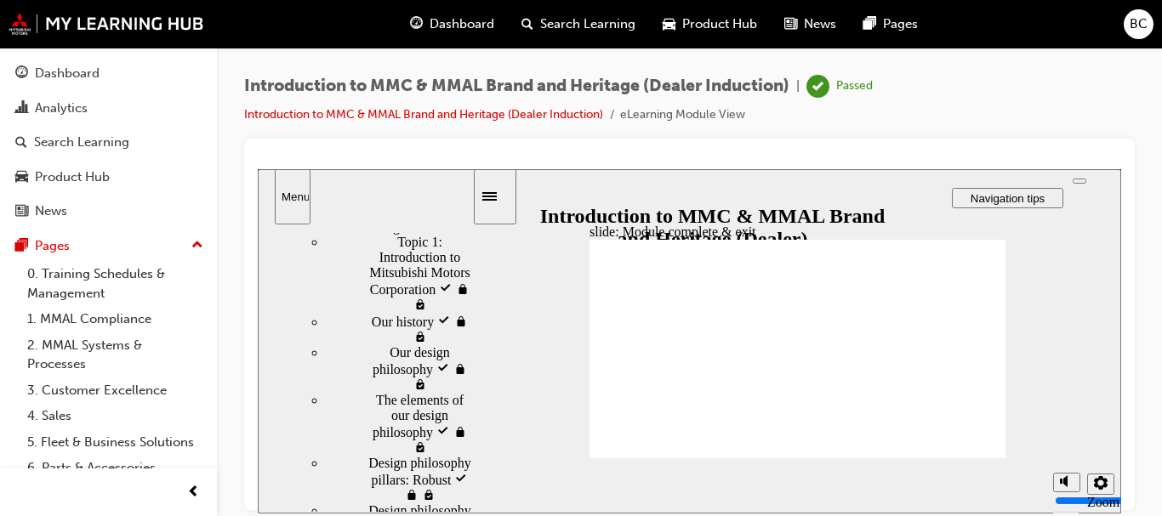
click at [91, 66] on div "Dashboard" at bounding box center [67, 74] width 65 height 20
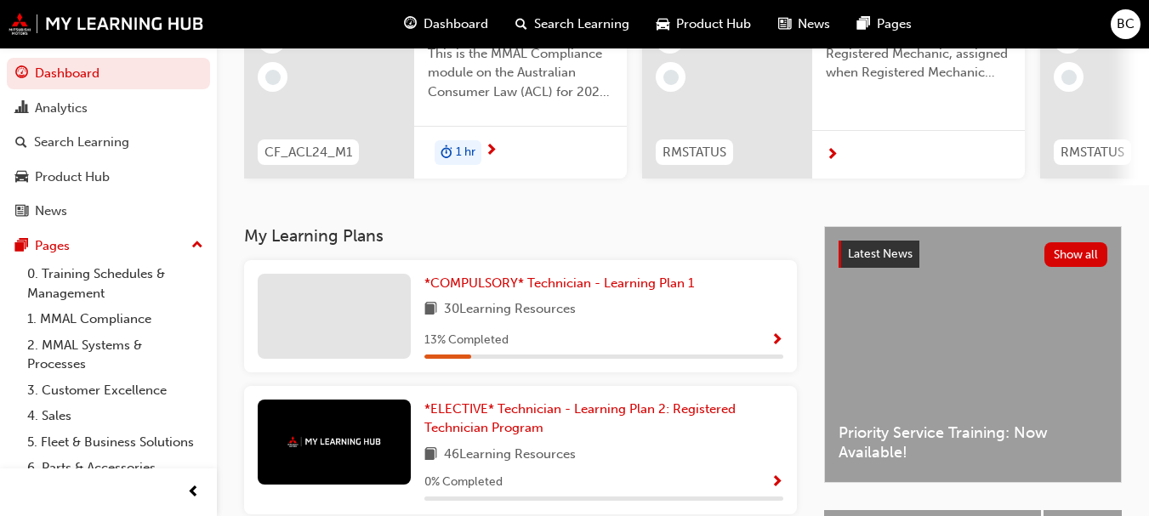
scroll to position [213, 0]
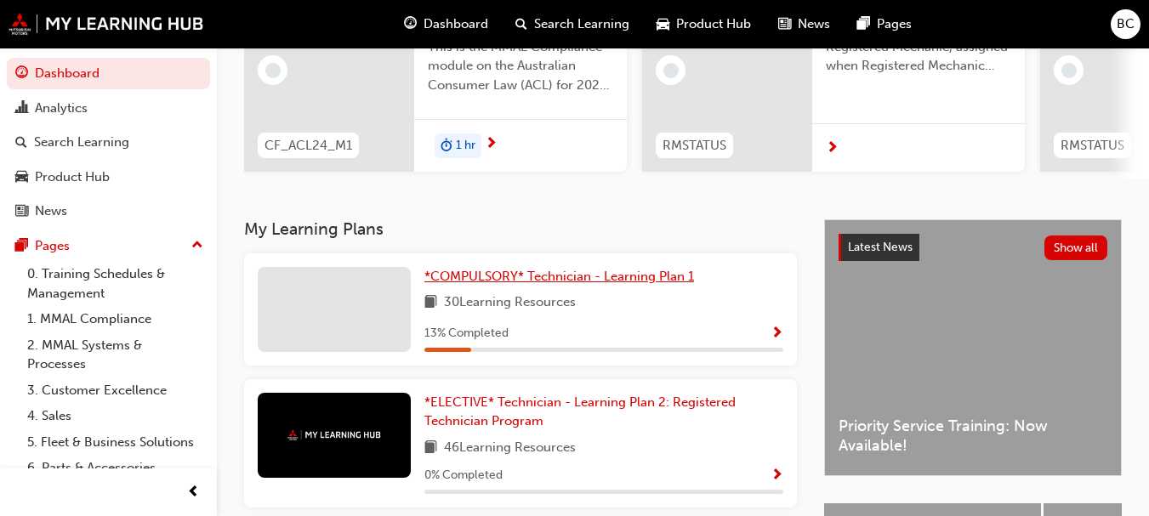
click at [600, 281] on span "*COMPULSORY* Technician - Learning Plan 1" at bounding box center [559, 276] width 270 height 15
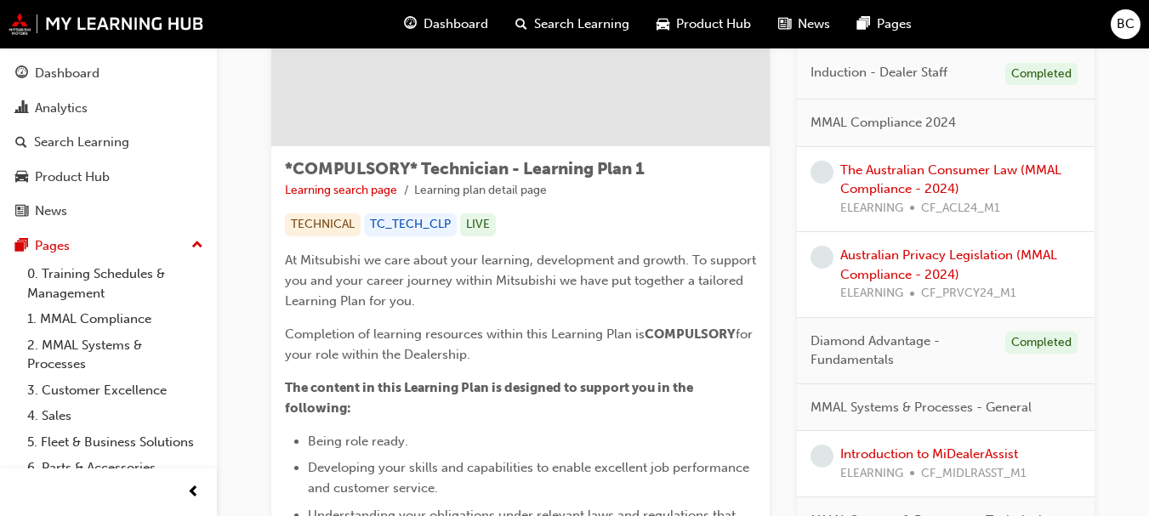
scroll to position [209, 0]
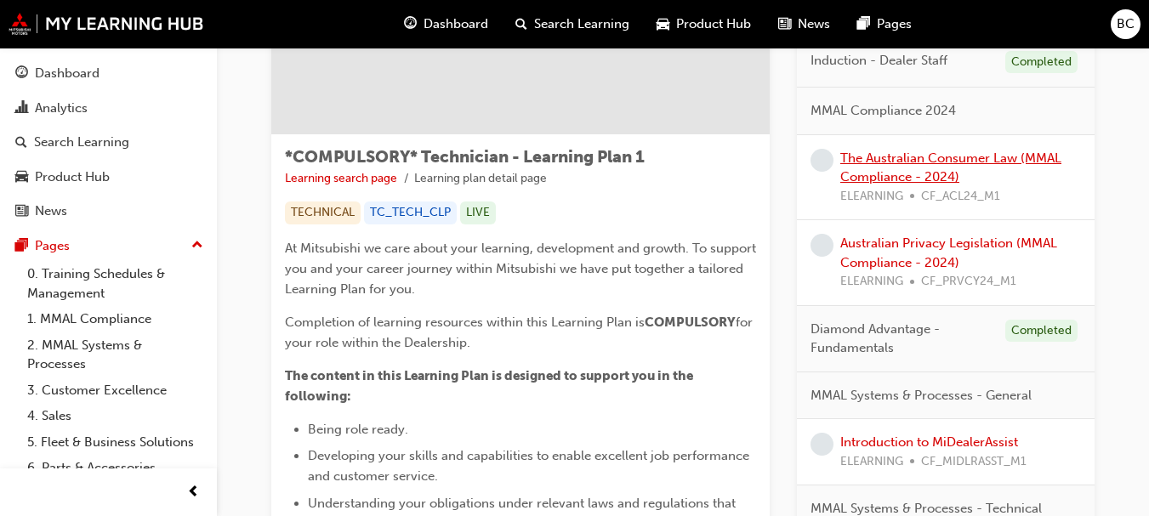
click at [1038, 155] on link "The Australian Consumer Law (MMAL Compliance - 2024)" at bounding box center [950, 168] width 221 height 35
